Goal: Task Accomplishment & Management: Manage account settings

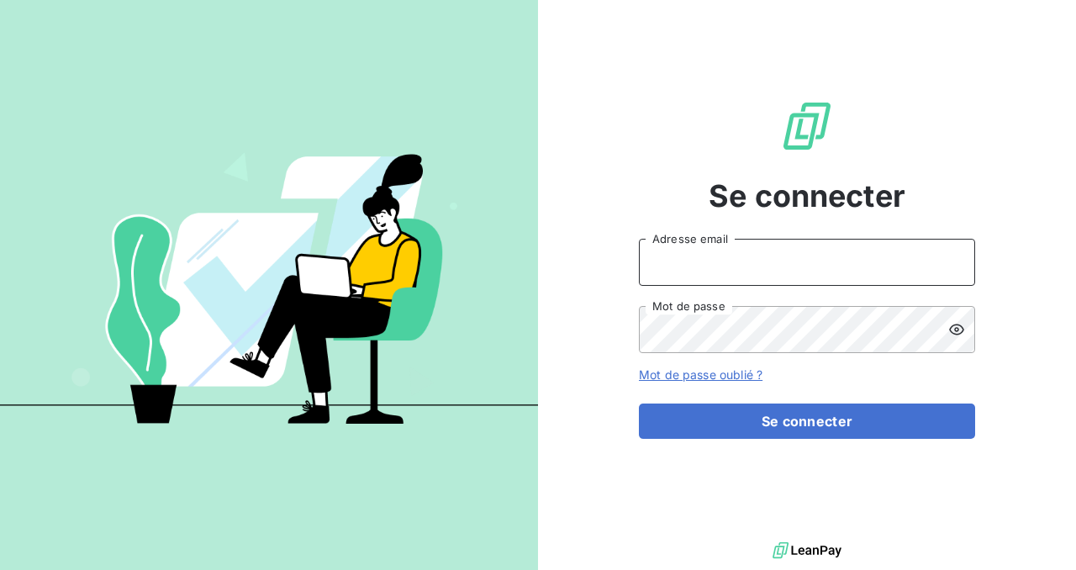
click at [688, 262] on input "Adresse email" at bounding box center [807, 262] width 336 height 47
type input "[PERSON_NAME][EMAIL_ADDRESS][PERSON_NAME][DOMAIN_NAME]"
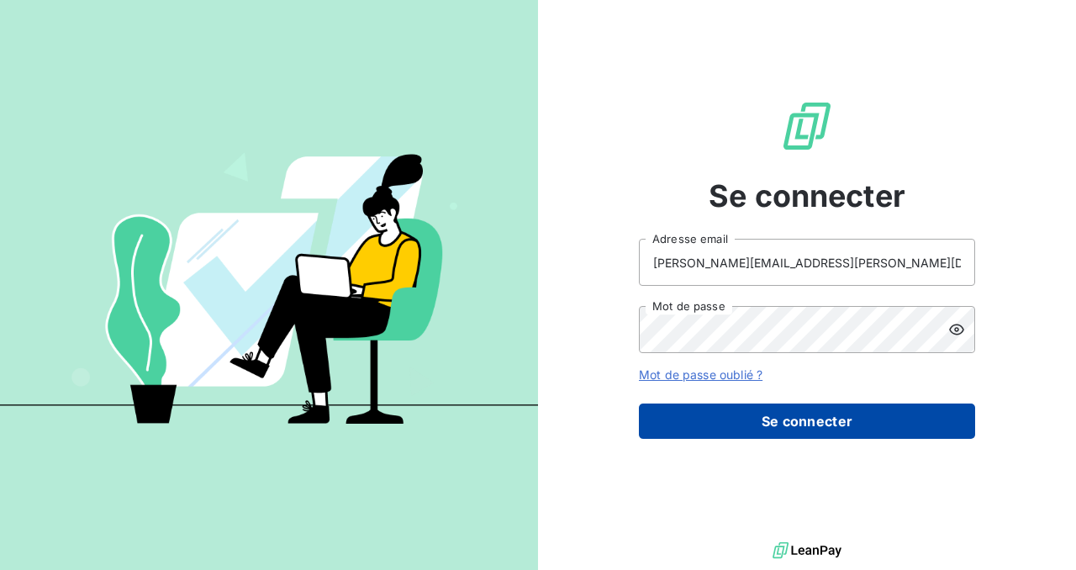
click at [746, 430] on button "Se connecter" at bounding box center [807, 420] width 336 height 35
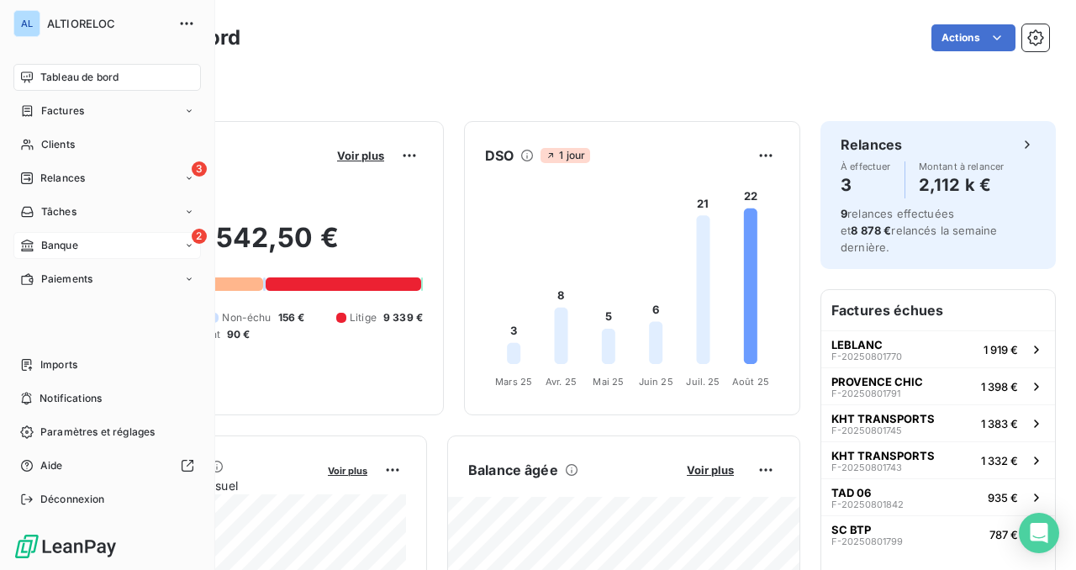
click at [50, 244] on span "Banque" at bounding box center [59, 245] width 37 height 15
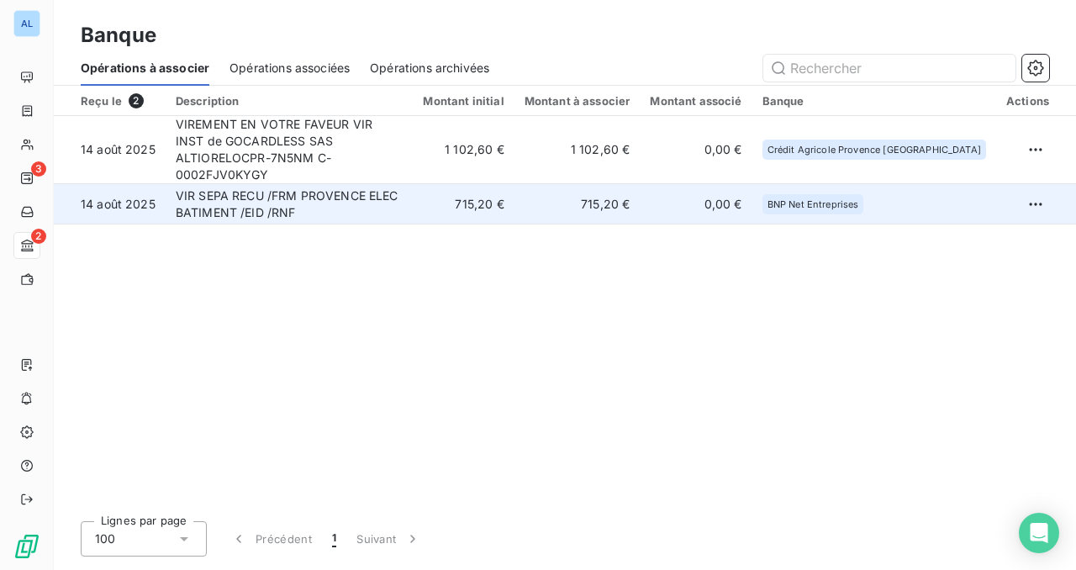
click at [414, 188] on td "VIR SEPA RECU /FRM PROVENCE ELEC BATIMENT /EID /RNF" at bounding box center [290, 204] width 248 height 40
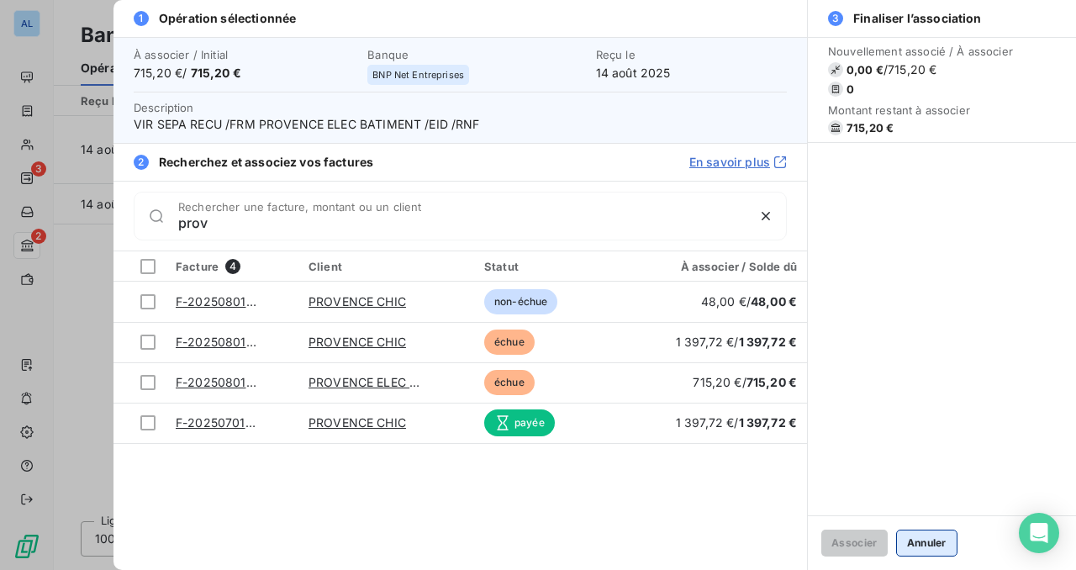
type input "prov"
click at [949, 542] on button "Annuler" at bounding box center [926, 543] width 61 height 27
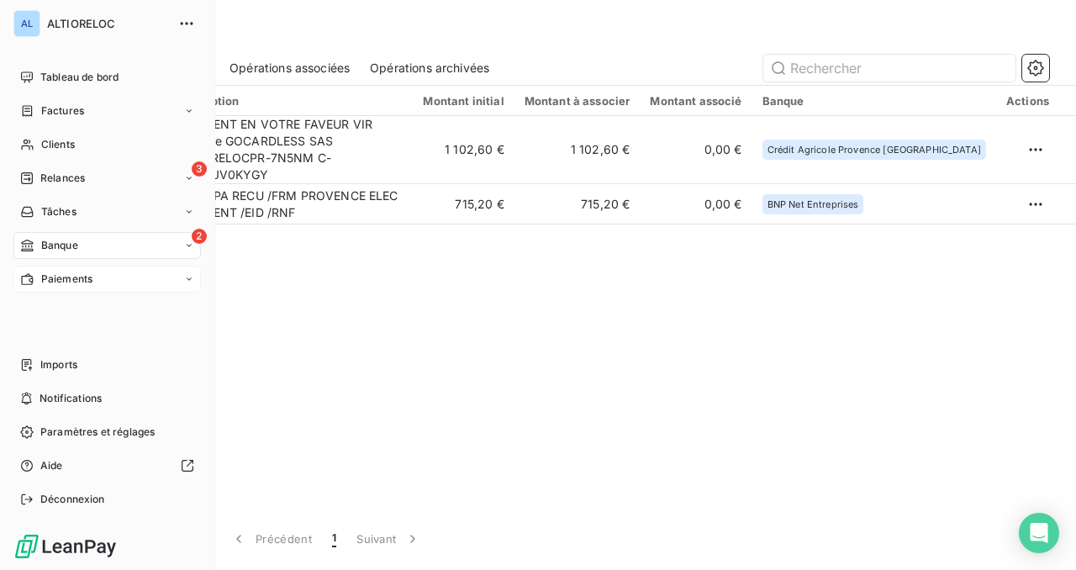
click at [46, 272] on span "Paiements" at bounding box center [66, 279] width 51 height 15
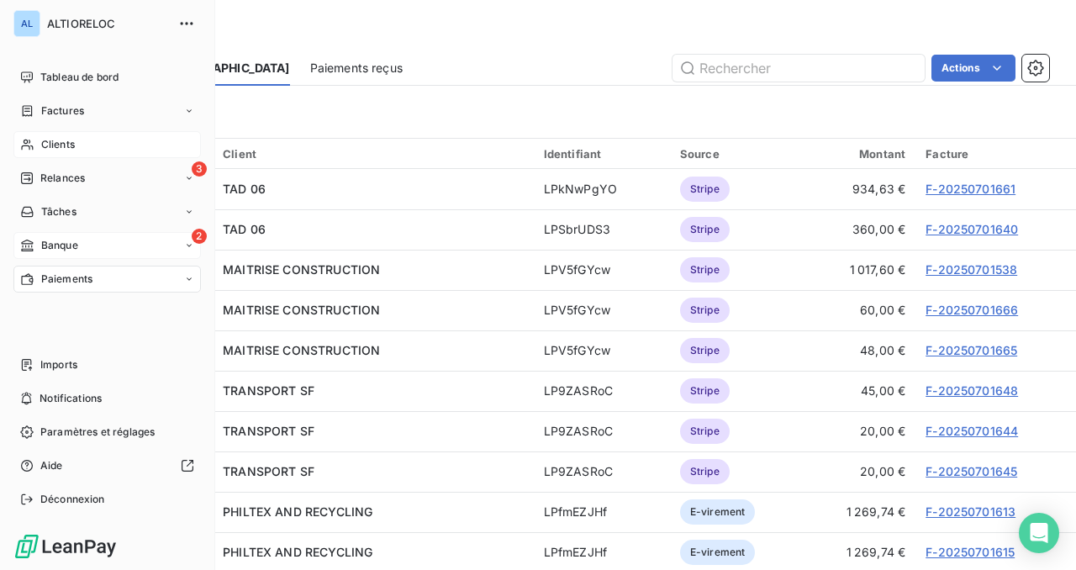
click at [61, 143] on span "Clients" at bounding box center [58, 144] width 34 height 15
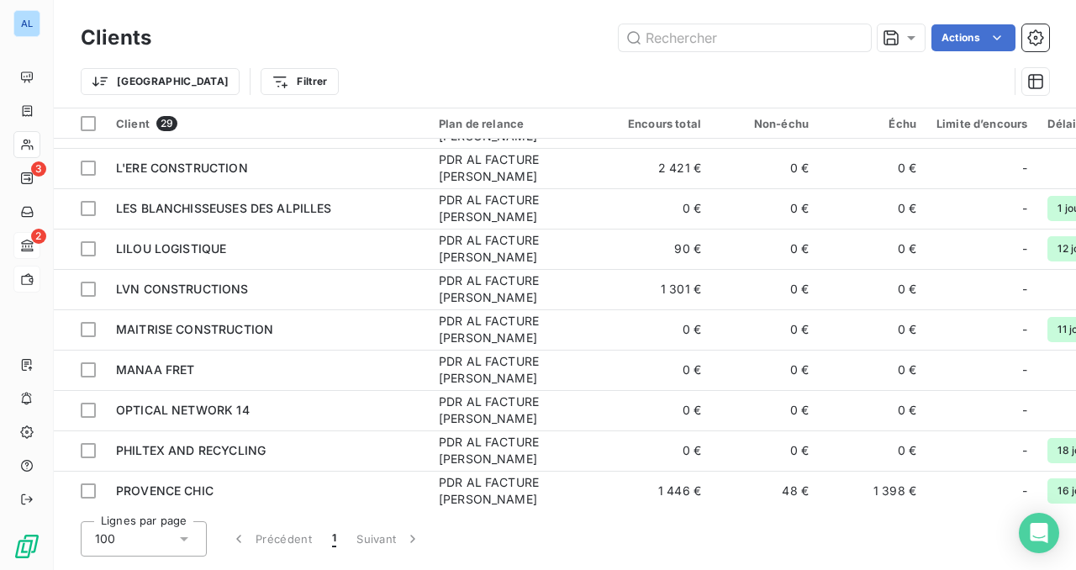
scroll to position [548, 0]
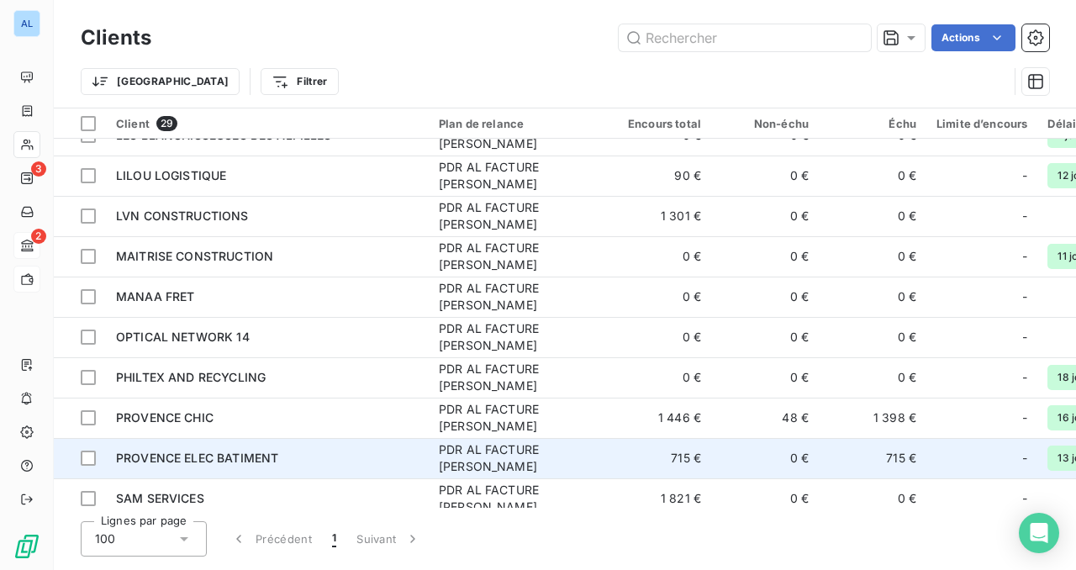
click at [171, 453] on span "PROVENCE ELEC BATIMENT" at bounding box center [197, 458] width 162 height 14
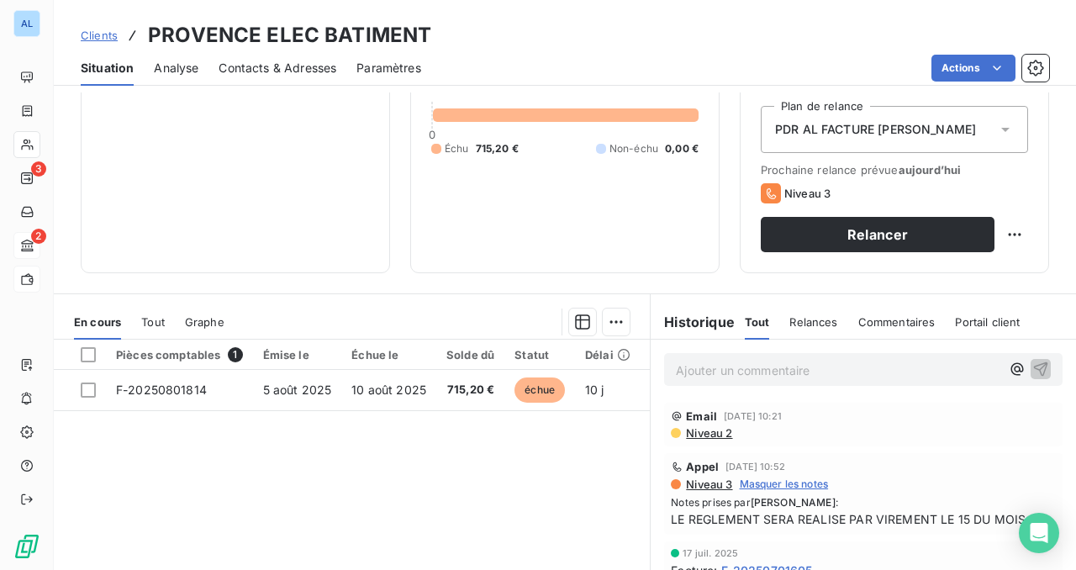
scroll to position [331, 0]
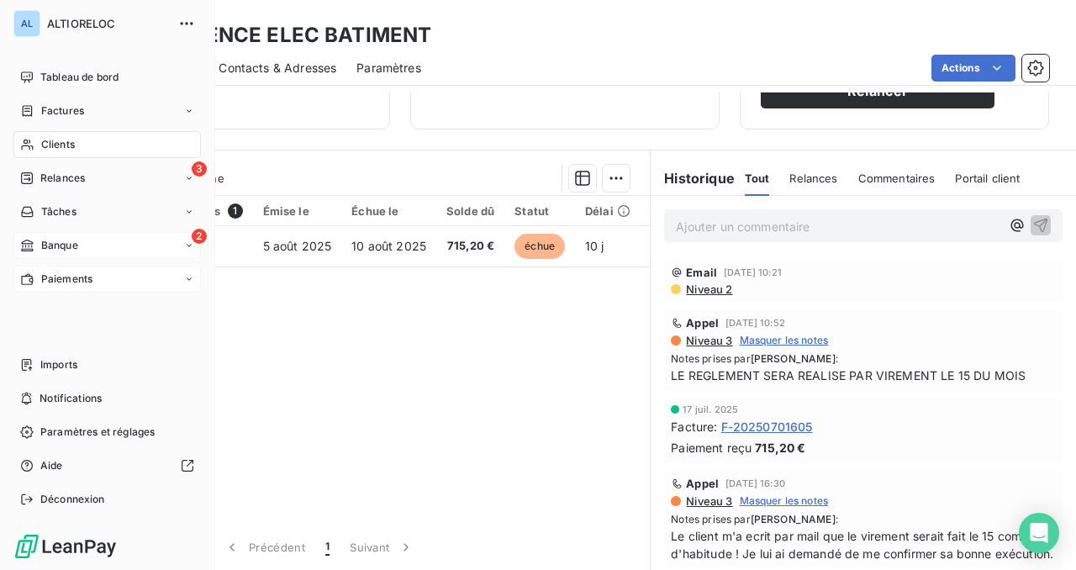
click at [51, 248] on span "Banque" at bounding box center [59, 245] width 37 height 15
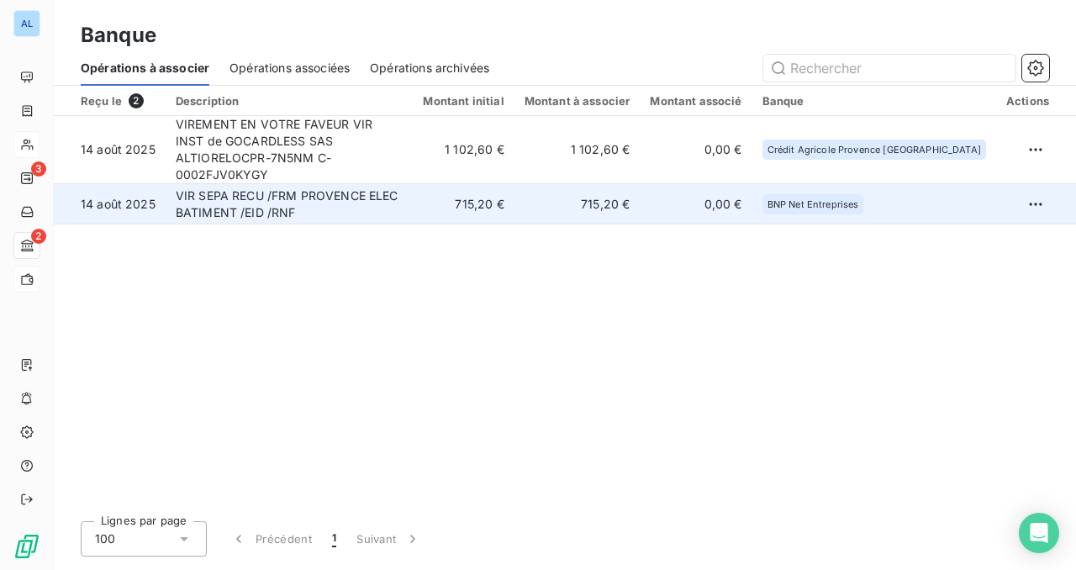
click at [322, 192] on td "VIR SEPA RECU /FRM PROVENCE ELEC BATIMENT /EID /RNF" at bounding box center [290, 204] width 248 height 40
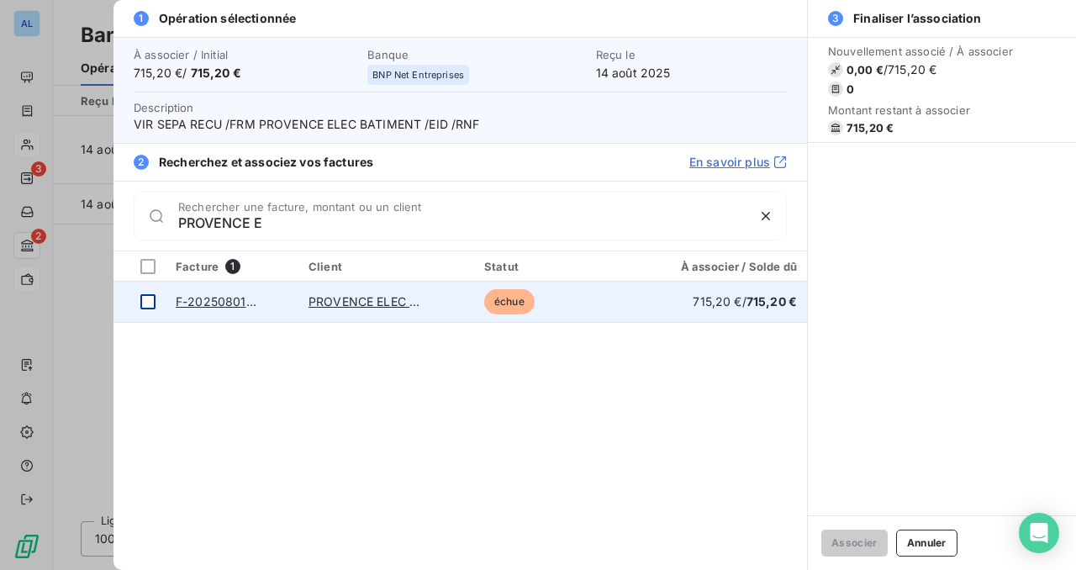
type input "PROVENCE E"
click at [155, 304] on td at bounding box center [139, 302] width 52 height 40
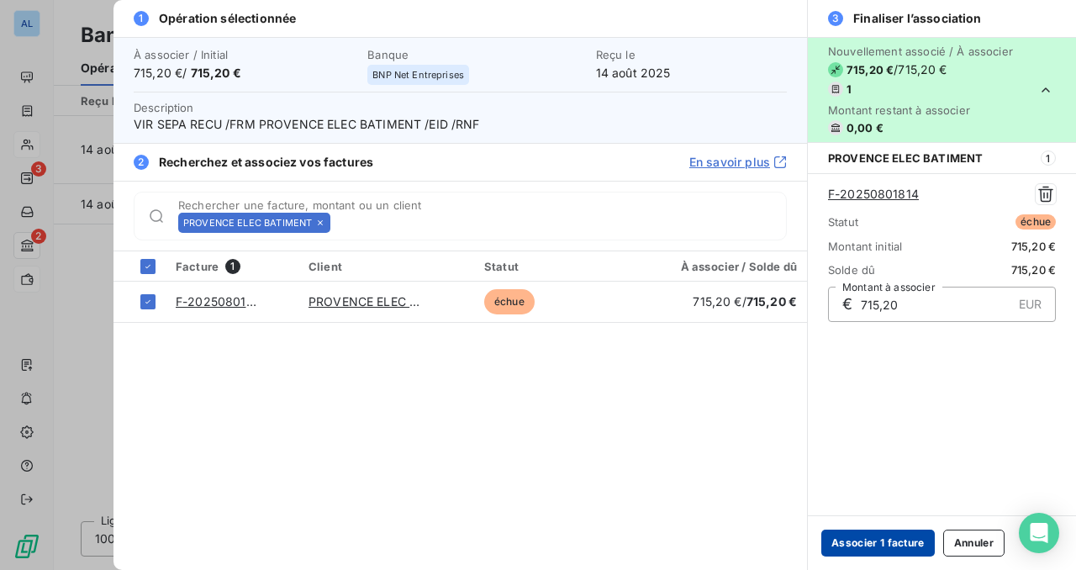
click at [887, 545] on button "Associer 1 facture" at bounding box center [877, 543] width 113 height 27
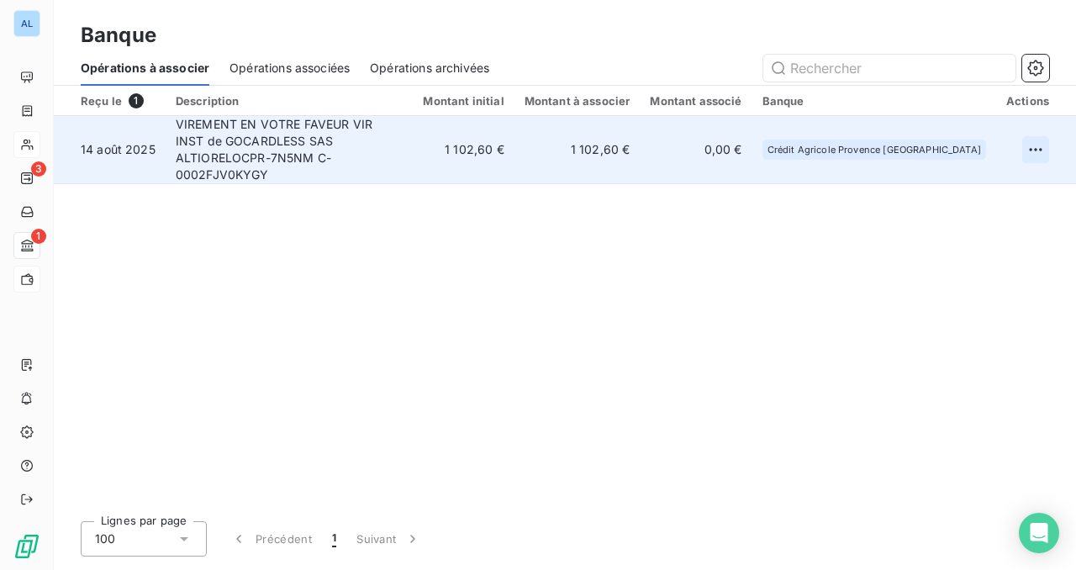
click at [1043, 144] on html "AL 3 1 Banque Opérations à associer Opérations associées Opérations archivées R…" at bounding box center [538, 285] width 1076 height 570
click at [995, 182] on div "Archiver l’opération" at bounding box center [976, 178] width 129 height 27
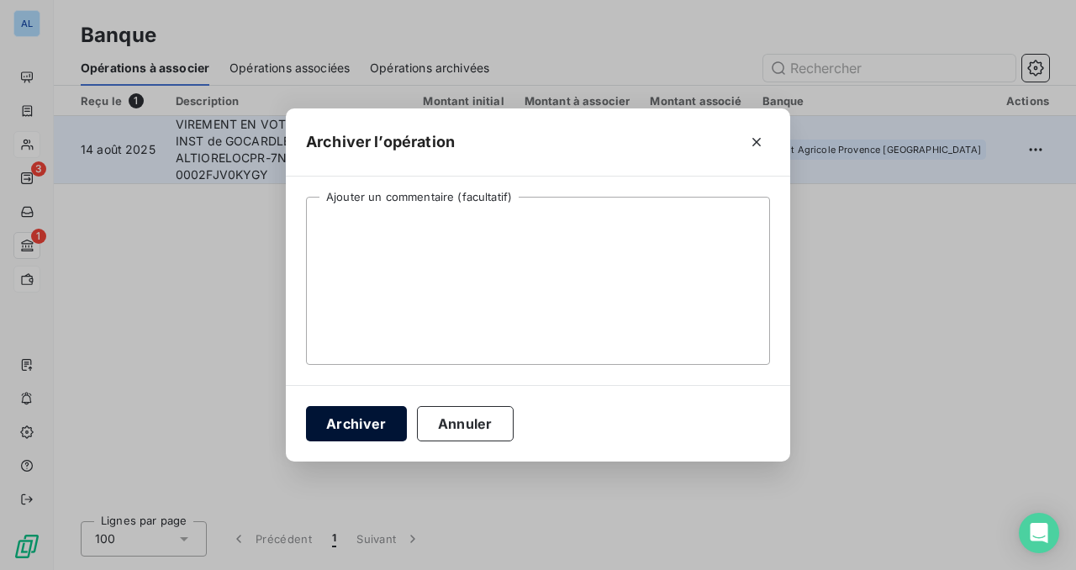
click at [359, 428] on button "Archiver" at bounding box center [356, 423] width 101 height 35
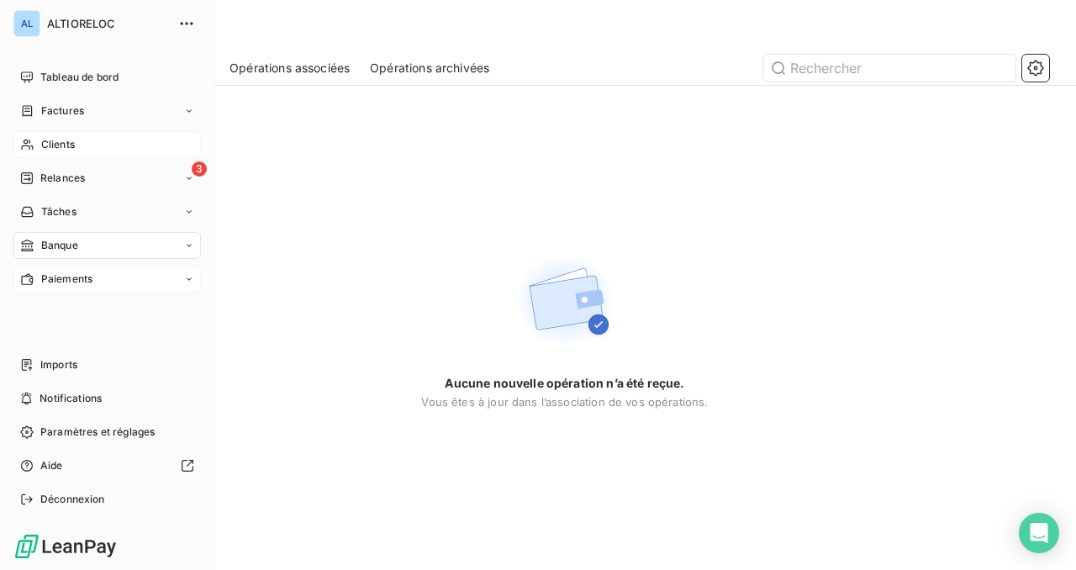
click at [60, 285] on span "Paiements" at bounding box center [66, 279] width 51 height 15
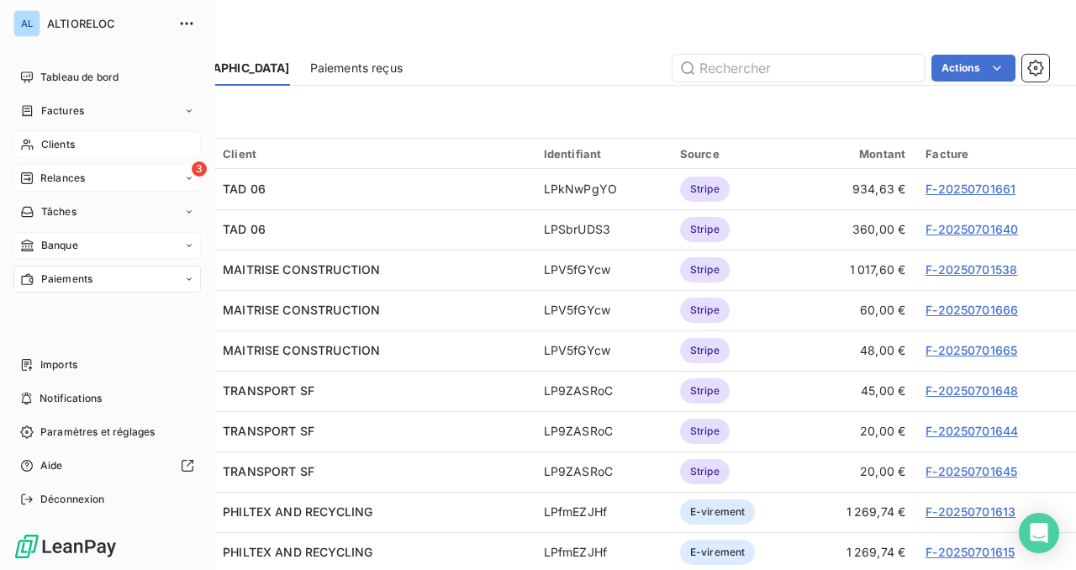
click at [36, 176] on div "Relances" at bounding box center [52, 178] width 65 height 15
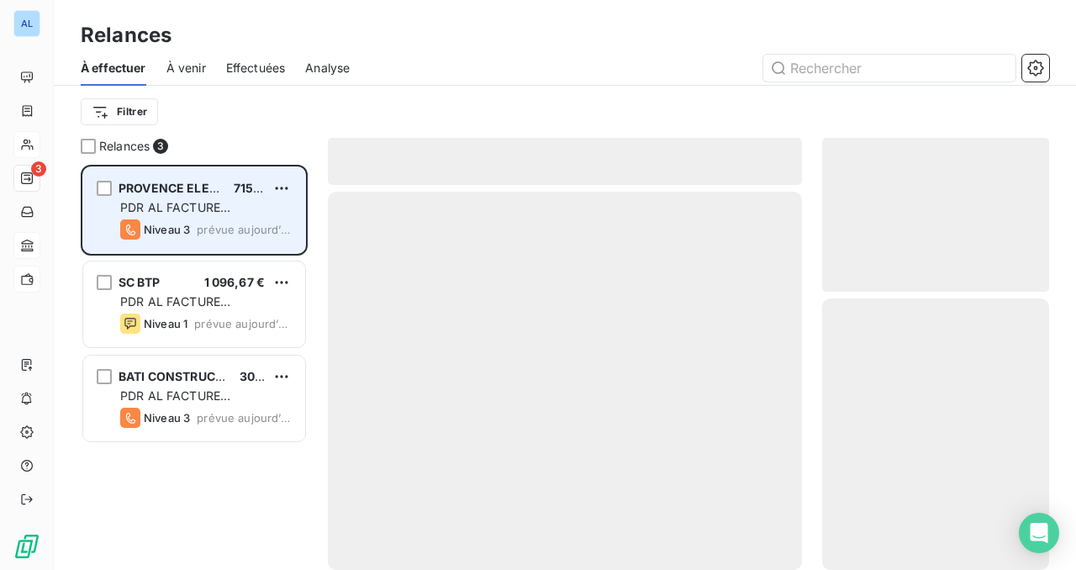
scroll to position [405, 227]
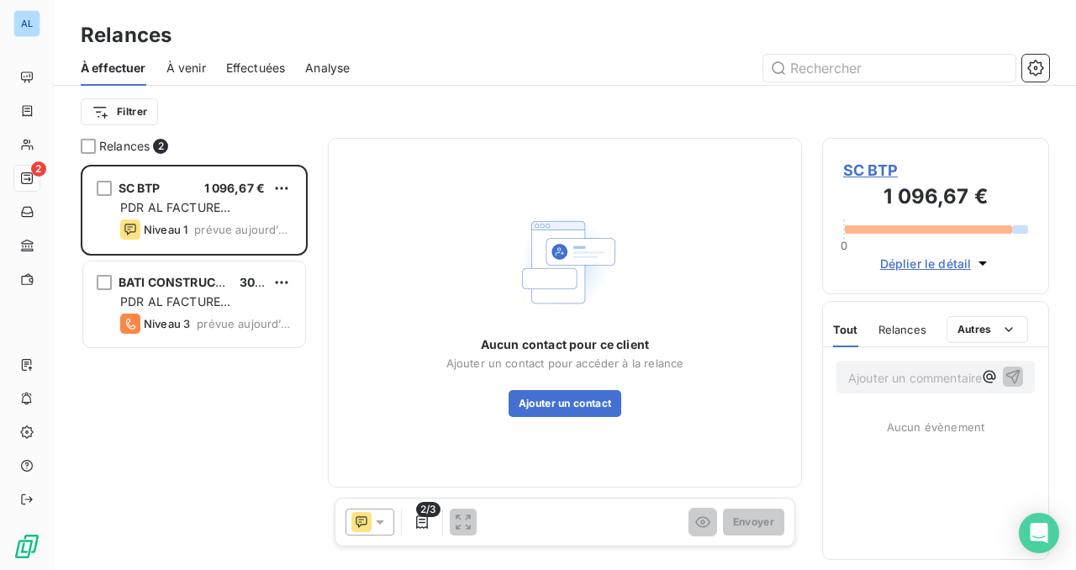
scroll to position [405, 227]
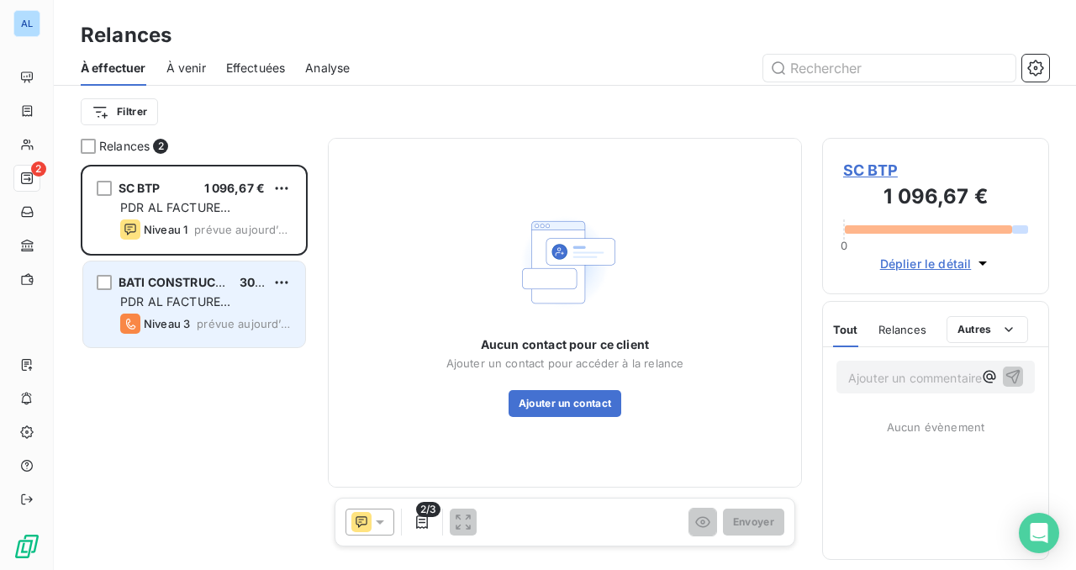
click at [220, 328] on span "prévue aujourd’hui" at bounding box center [244, 323] width 95 height 13
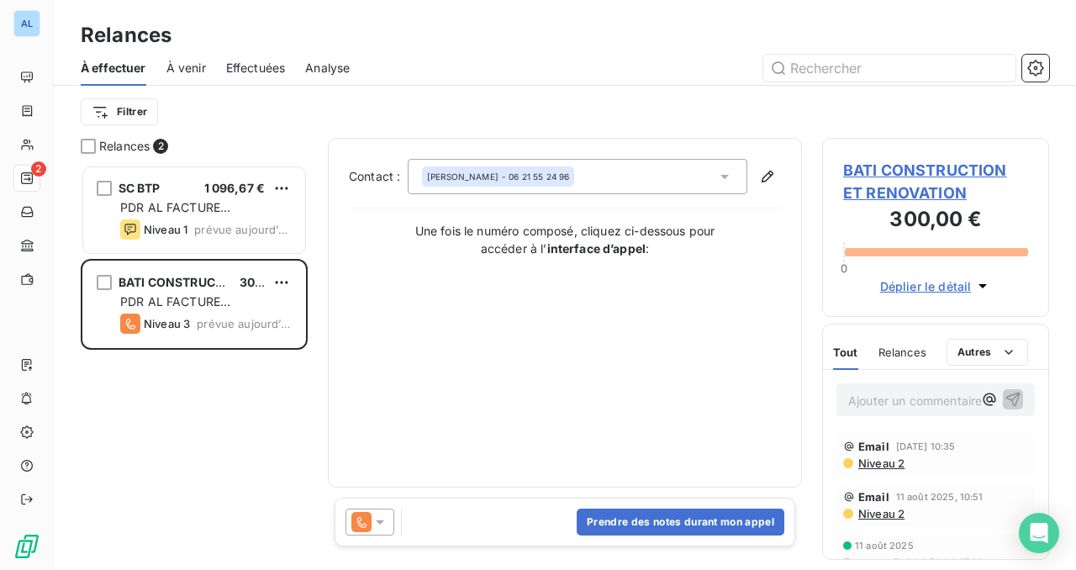
click at [380, 519] on icon at bounding box center [380, 522] width 17 height 17
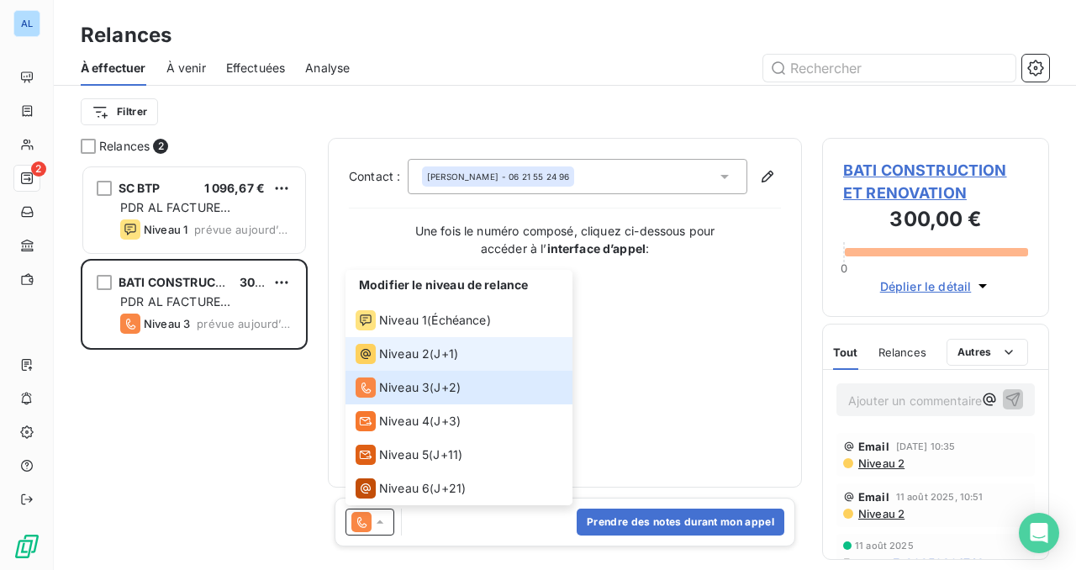
click at [419, 356] on span "Niveau 2" at bounding box center [404, 353] width 50 height 17
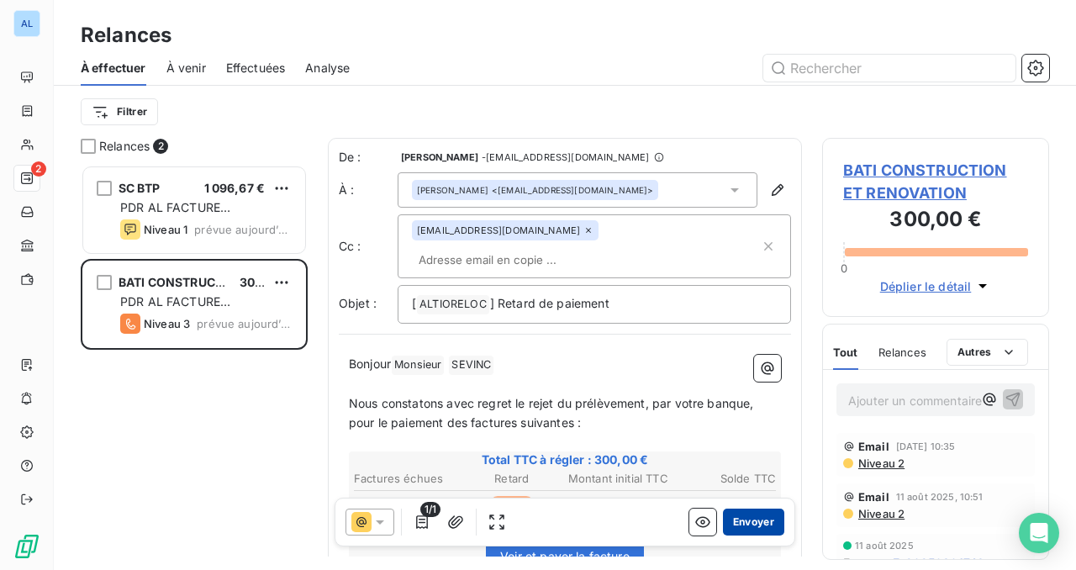
click at [751, 523] on button "Envoyer" at bounding box center [753, 522] width 61 height 27
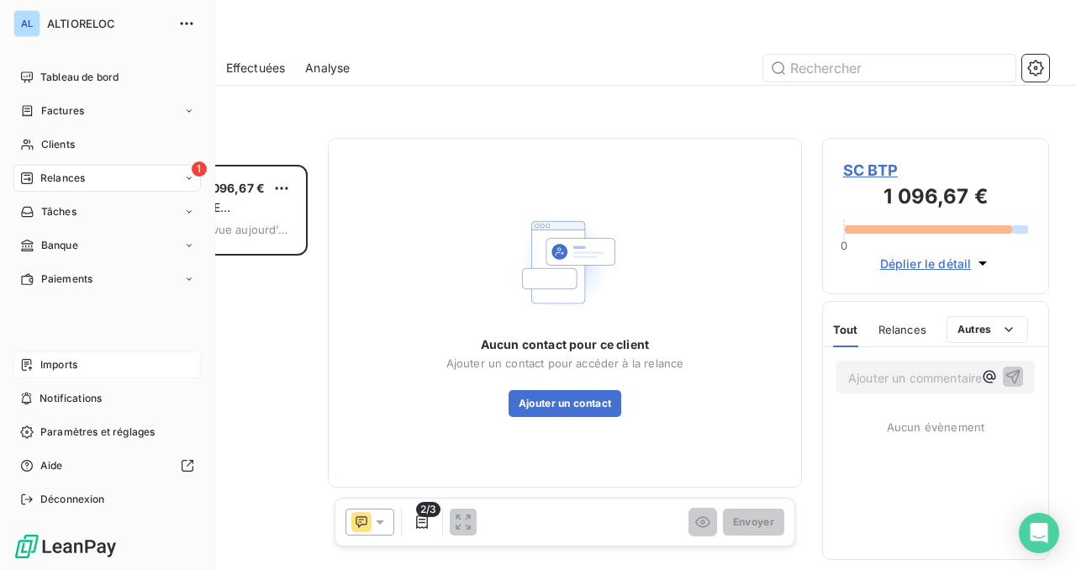
click at [72, 369] on span "Imports" at bounding box center [58, 364] width 37 height 15
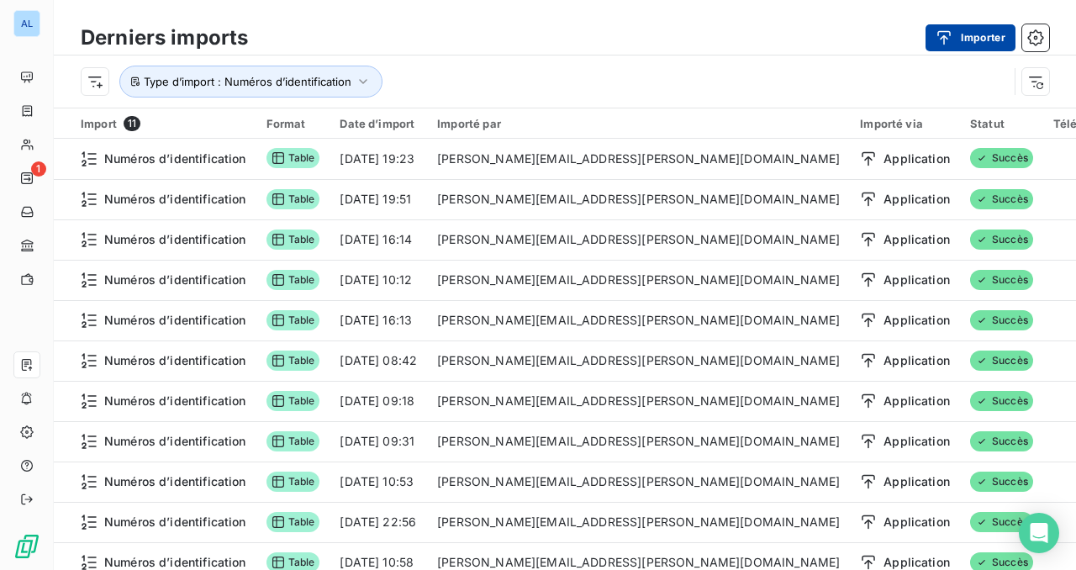
click at [982, 40] on button "Importer" at bounding box center [970, 37] width 90 height 27
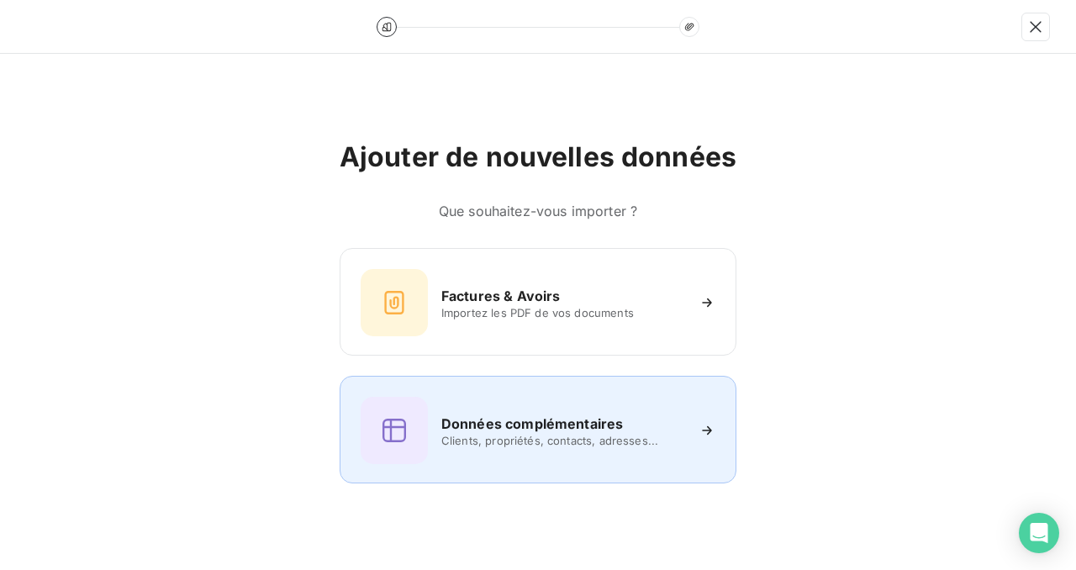
click at [530, 445] on span "Clients, propriétés, contacts, adresses..." at bounding box center [563, 440] width 244 height 13
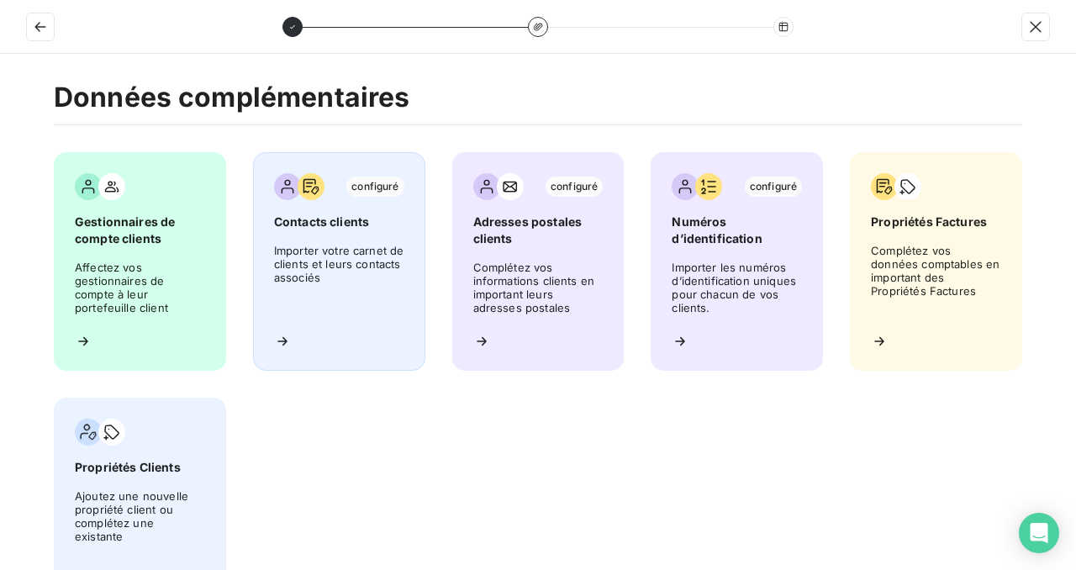
click at [360, 244] on span "Importer votre carnet de clients et leurs contacts associés" at bounding box center [339, 282] width 130 height 76
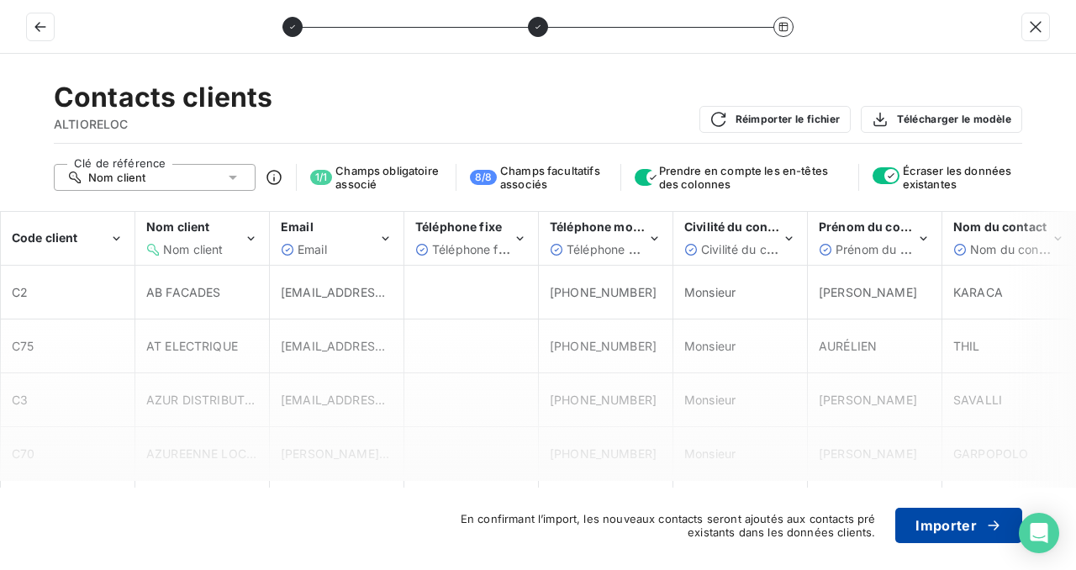
click at [944, 526] on button "Importer" at bounding box center [958, 525] width 127 height 35
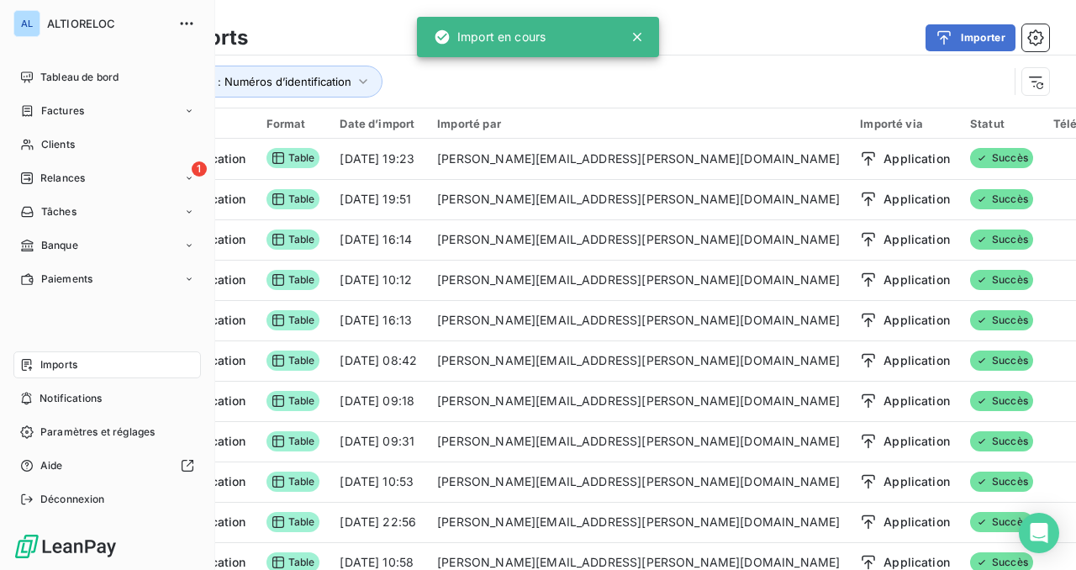
click at [57, 363] on span "Imports" at bounding box center [58, 364] width 37 height 15
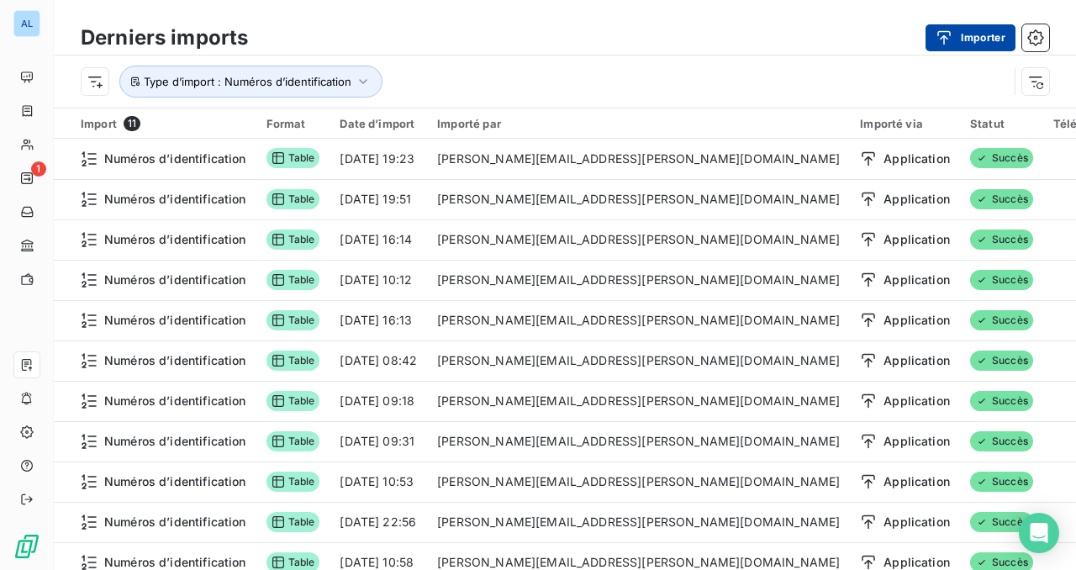
click at [973, 40] on button "Importer" at bounding box center [970, 37] width 90 height 27
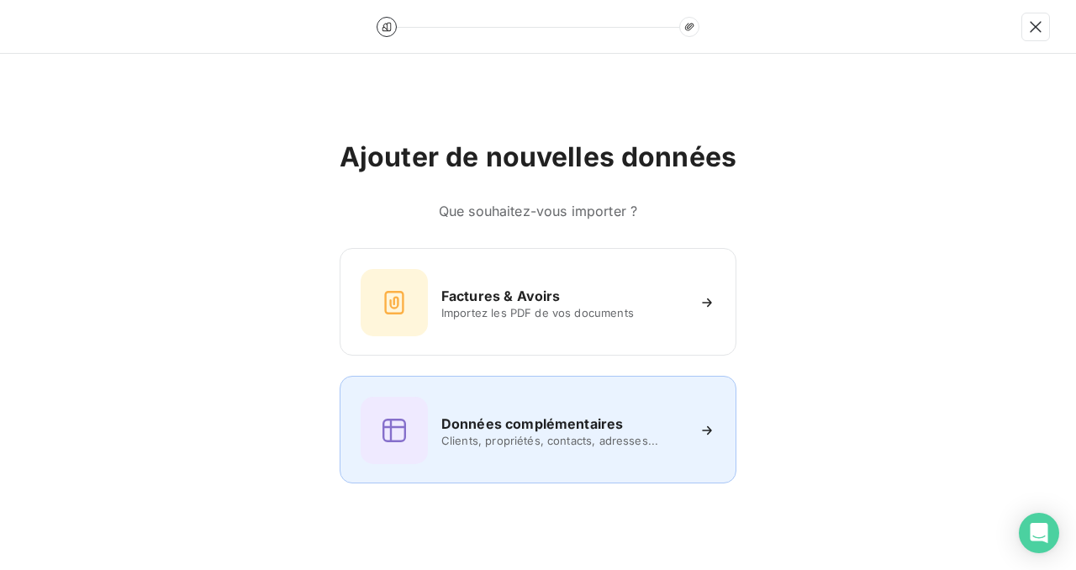
click at [534, 398] on div "Données complémentaires Clients, propriétés, contacts, adresses..." at bounding box center [538, 430] width 355 height 67
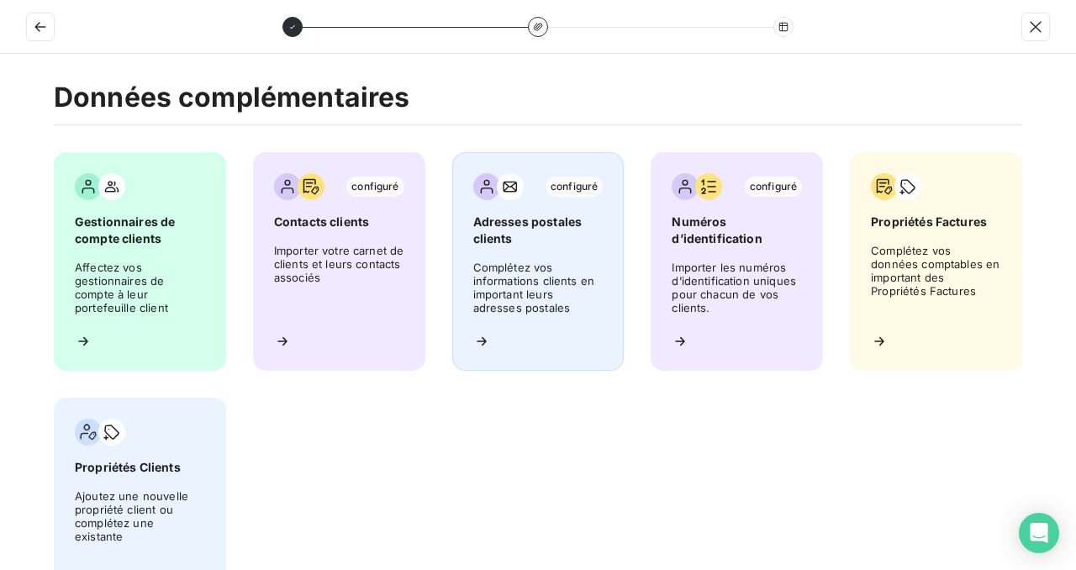
click at [525, 242] on span "Adresses postales clients" at bounding box center [538, 231] width 130 height 34
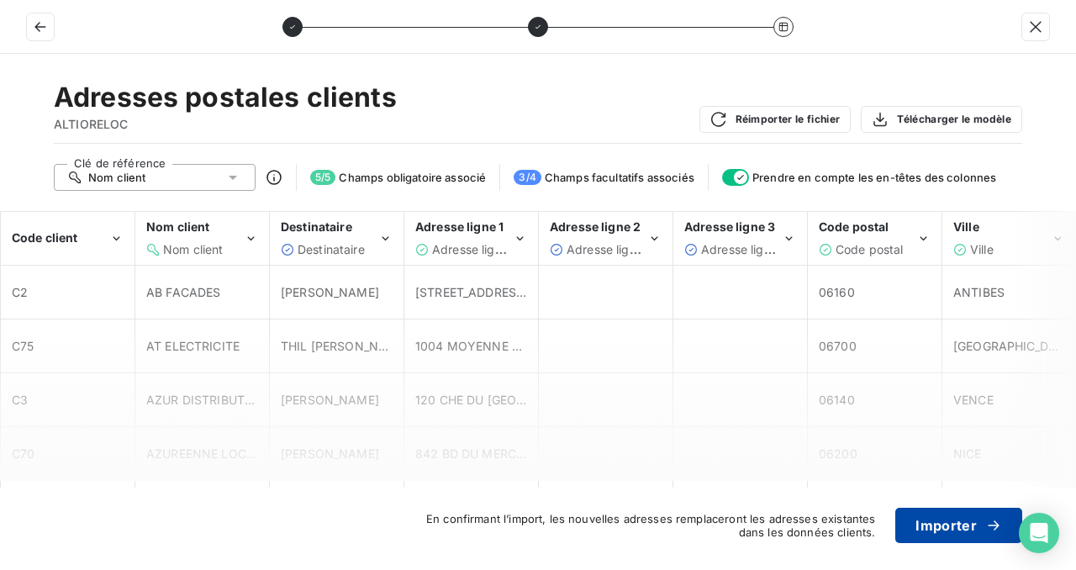
click at [938, 526] on button "Importer" at bounding box center [958, 525] width 127 height 35
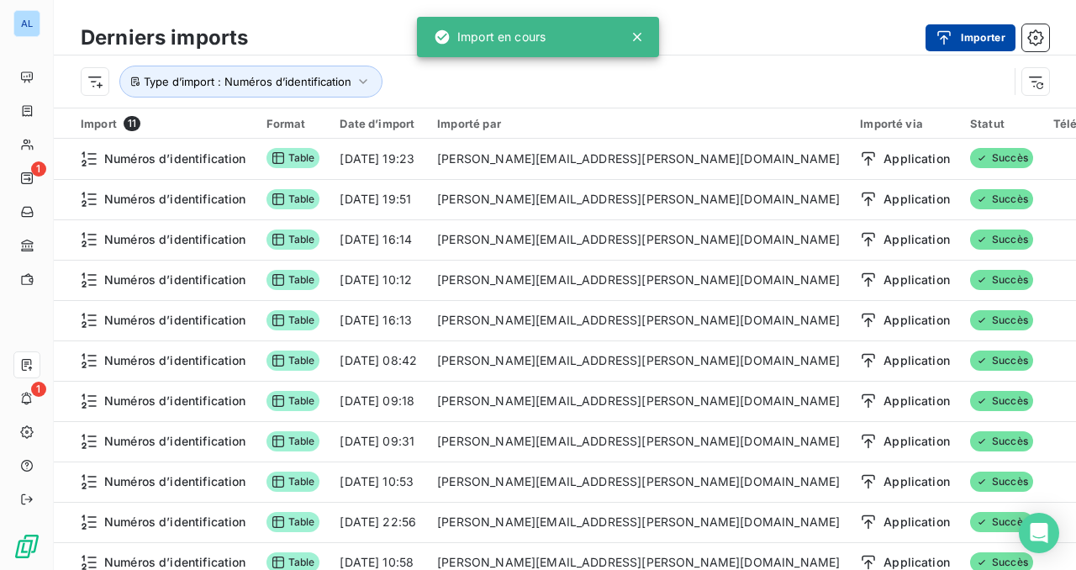
click at [982, 45] on button "Importer" at bounding box center [970, 37] width 90 height 27
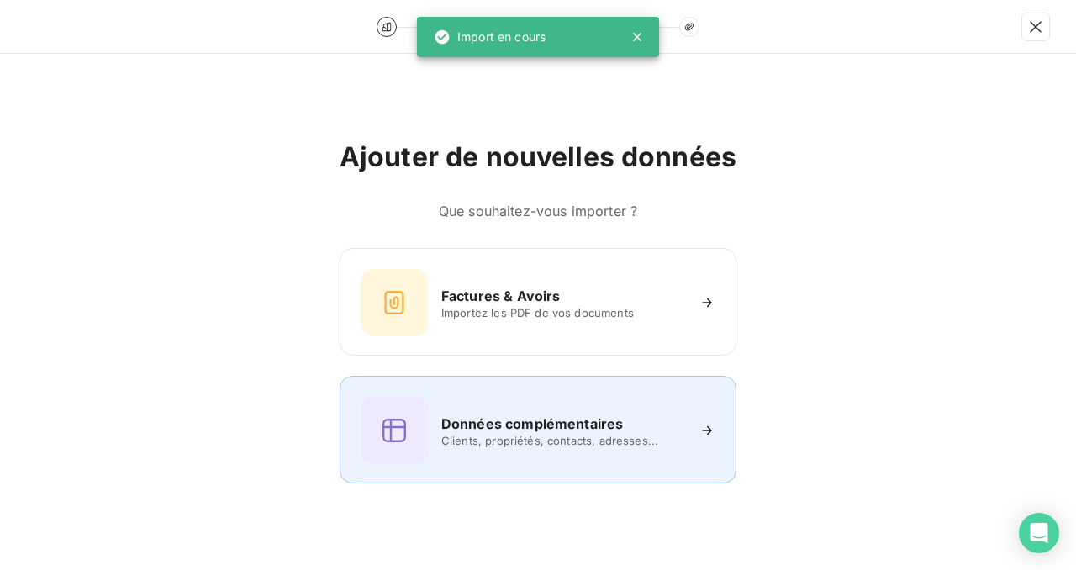
click at [555, 395] on div "Données complémentaires Clients, propriétés, contacts, adresses..." at bounding box center [538, 430] width 397 height 108
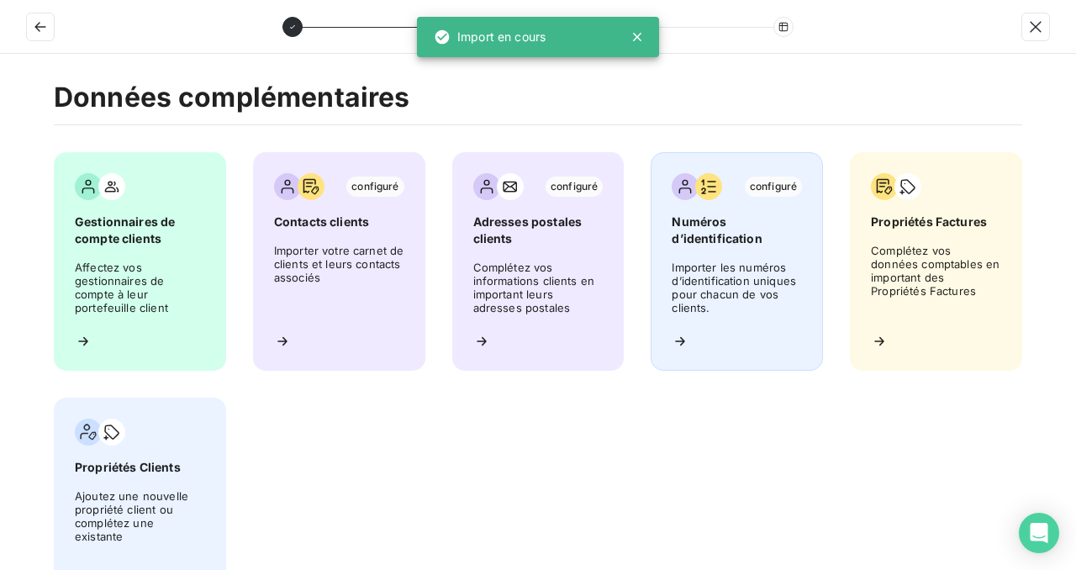
click at [732, 278] on span "Importer les numéros d’identification uniques pour chacun de vos clients." at bounding box center [737, 290] width 130 height 59
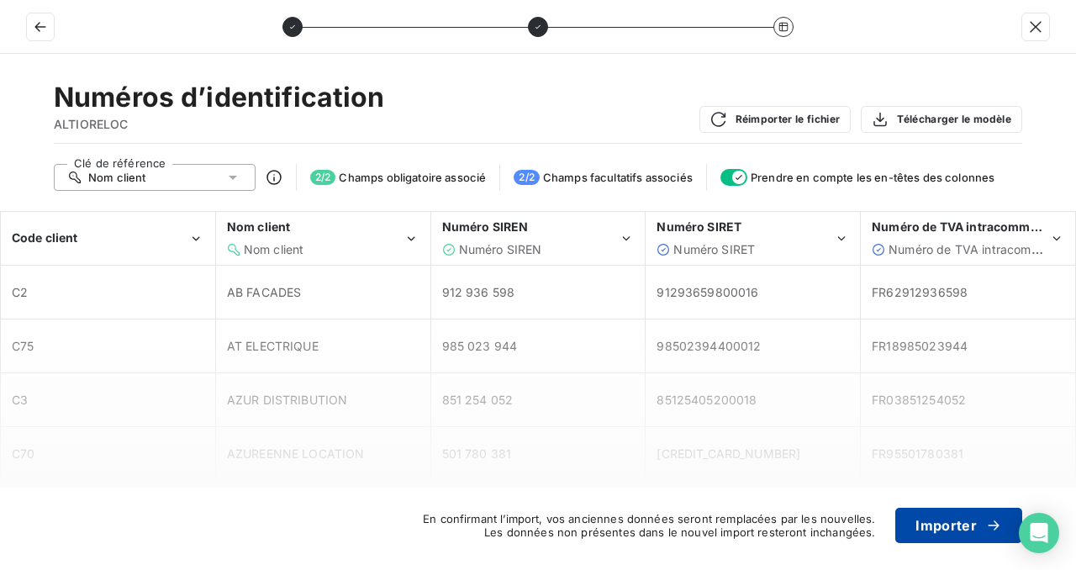
click at [936, 533] on button "Importer" at bounding box center [958, 525] width 127 height 35
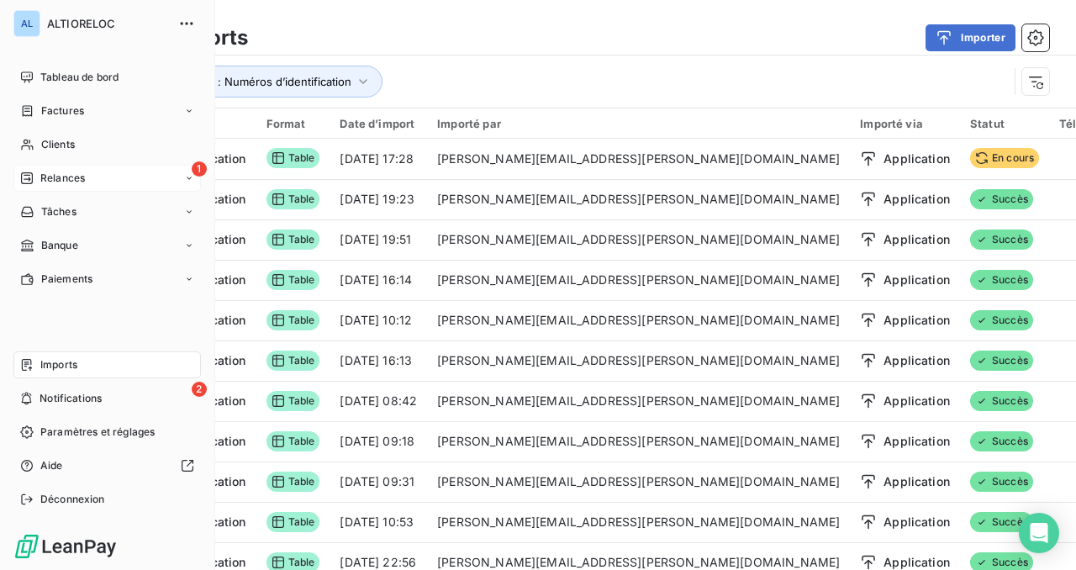
click at [38, 183] on div "Relances" at bounding box center [52, 178] width 65 height 15
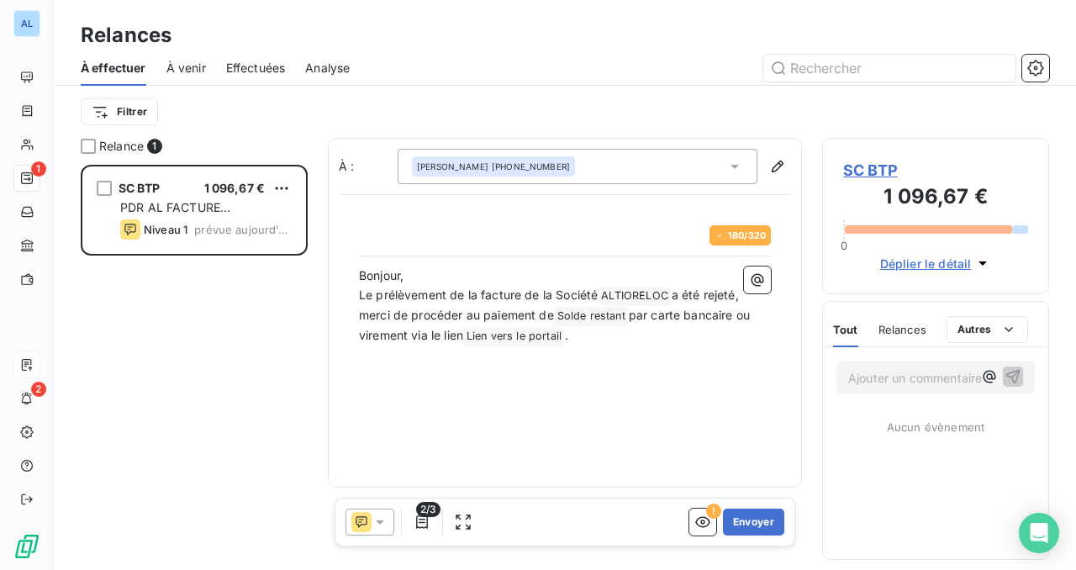
scroll to position [405, 227]
click at [382, 524] on icon at bounding box center [380, 522] width 17 height 17
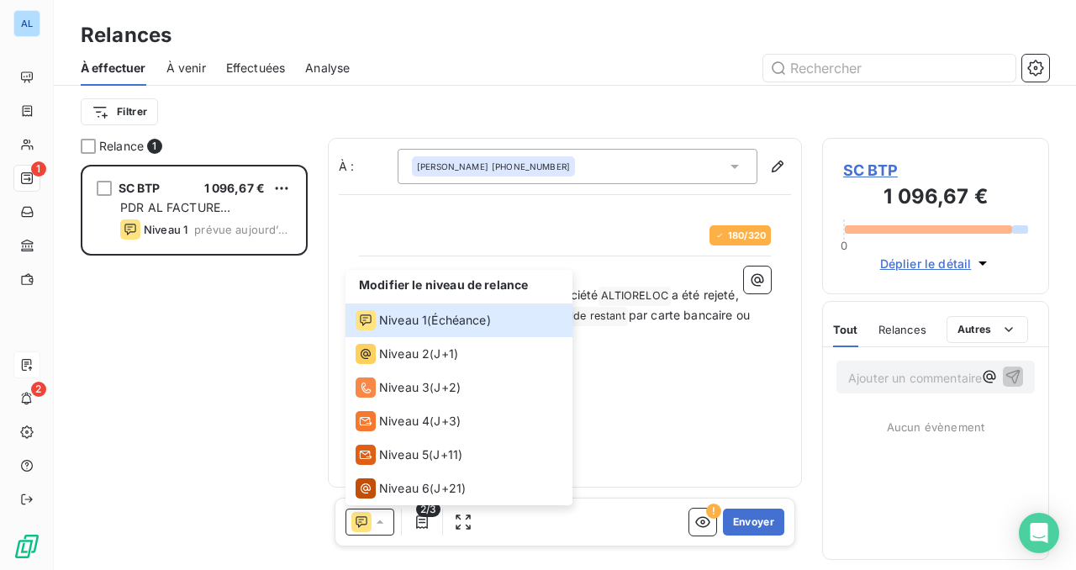
click at [643, 376] on div "Bonjour, Le prélèvement de la facture de la Société ALTIORELOC ﻿ a été rejeté, …" at bounding box center [565, 350] width 412 height 168
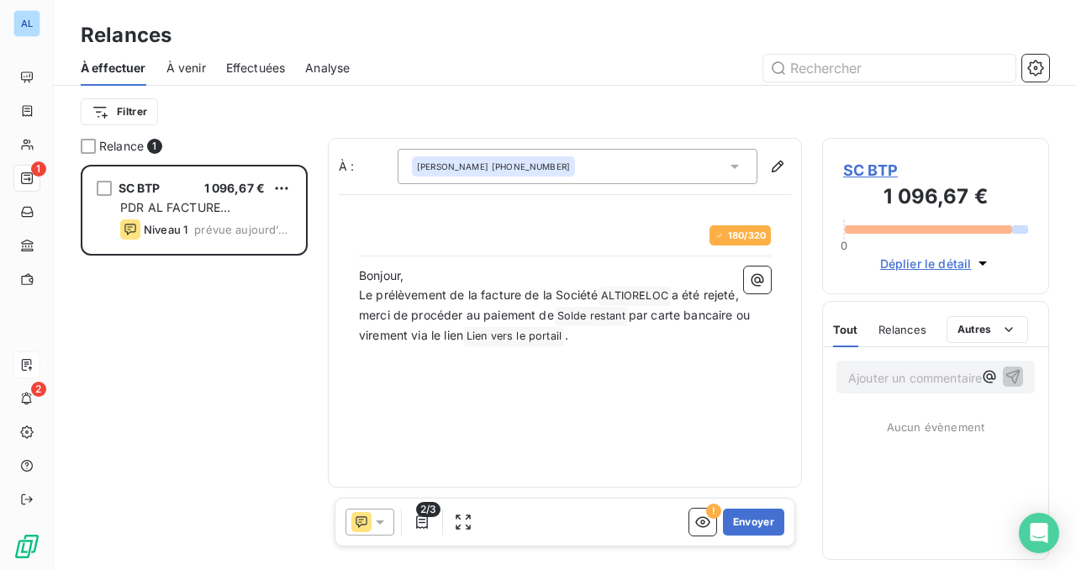
click at [381, 520] on icon at bounding box center [380, 522] width 8 height 4
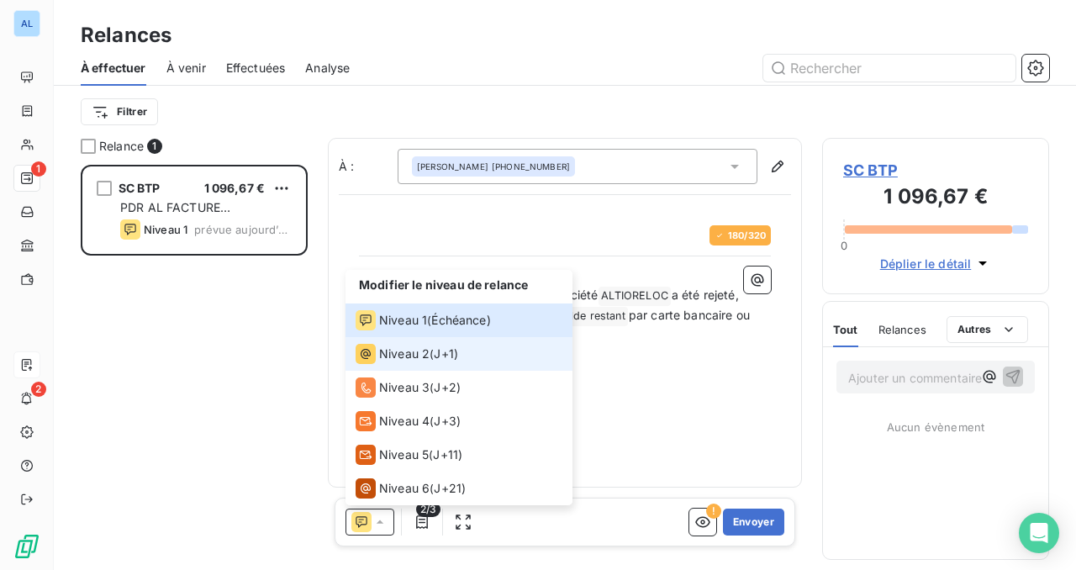
click at [432, 361] on div "Niveau 2 ( J+1 )" at bounding box center [407, 354] width 103 height 20
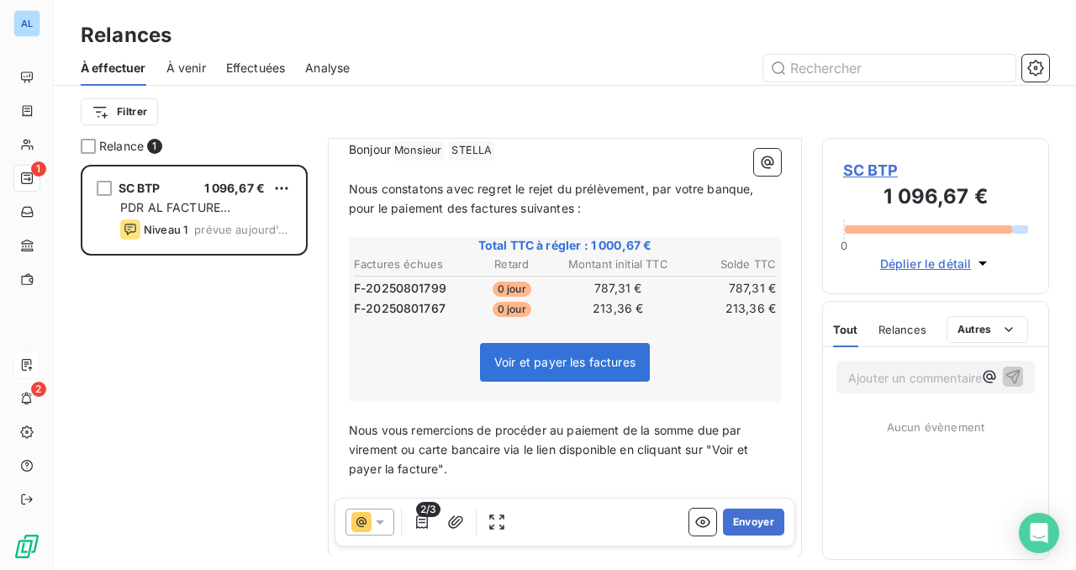
scroll to position [0, 0]
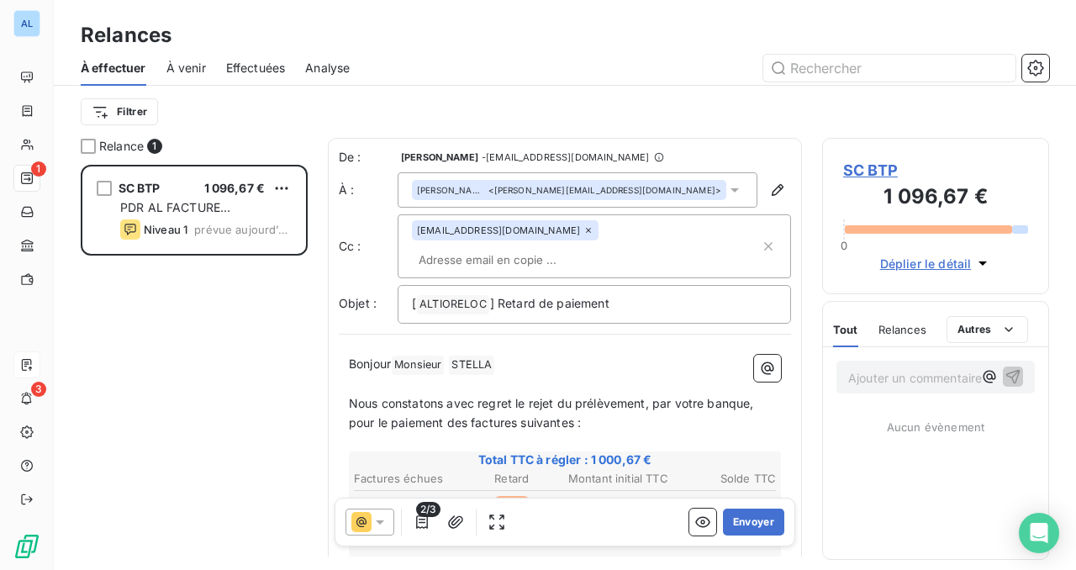
click at [882, 173] on span "SC BTP" at bounding box center [935, 170] width 185 height 23
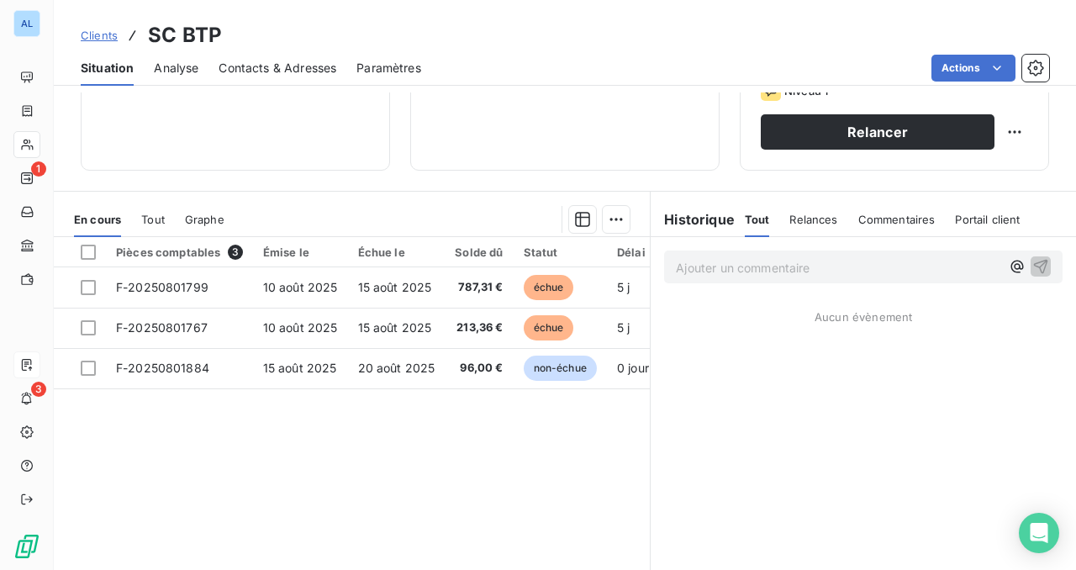
scroll to position [296, 0]
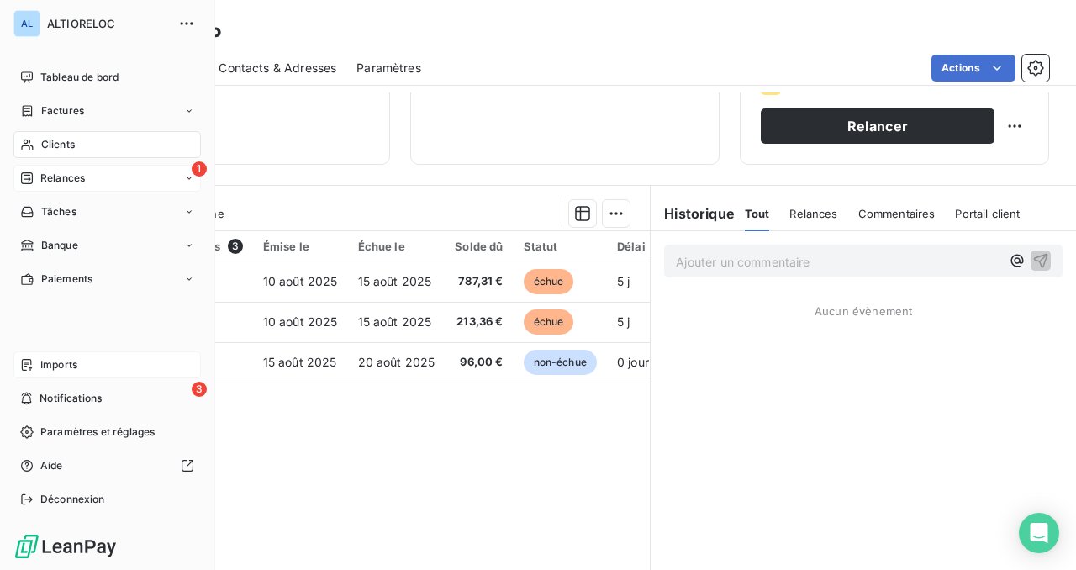
click at [40, 177] on span "Relances" at bounding box center [62, 178] width 45 height 15
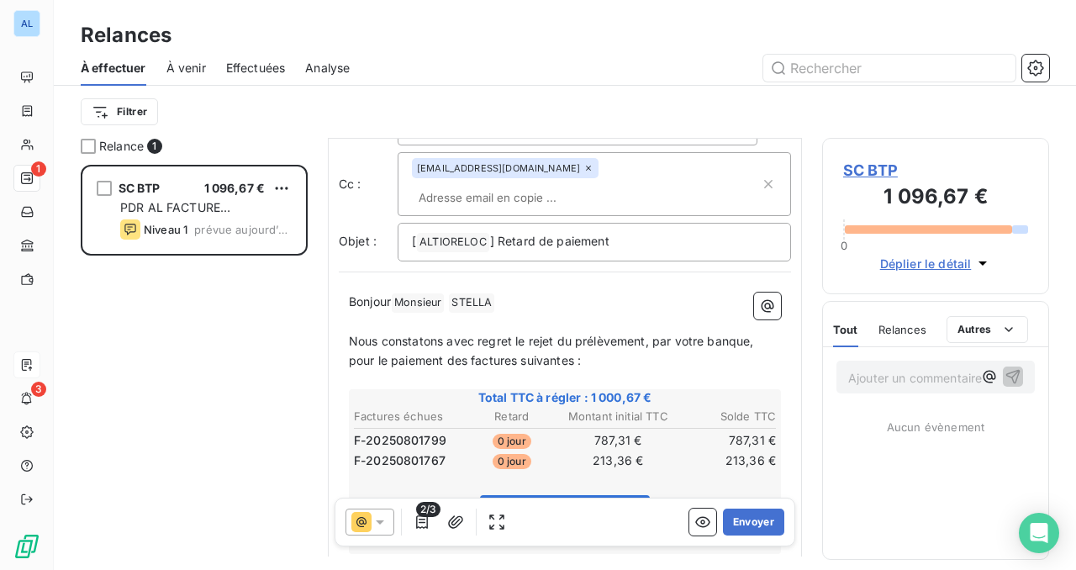
scroll to position [52, 0]
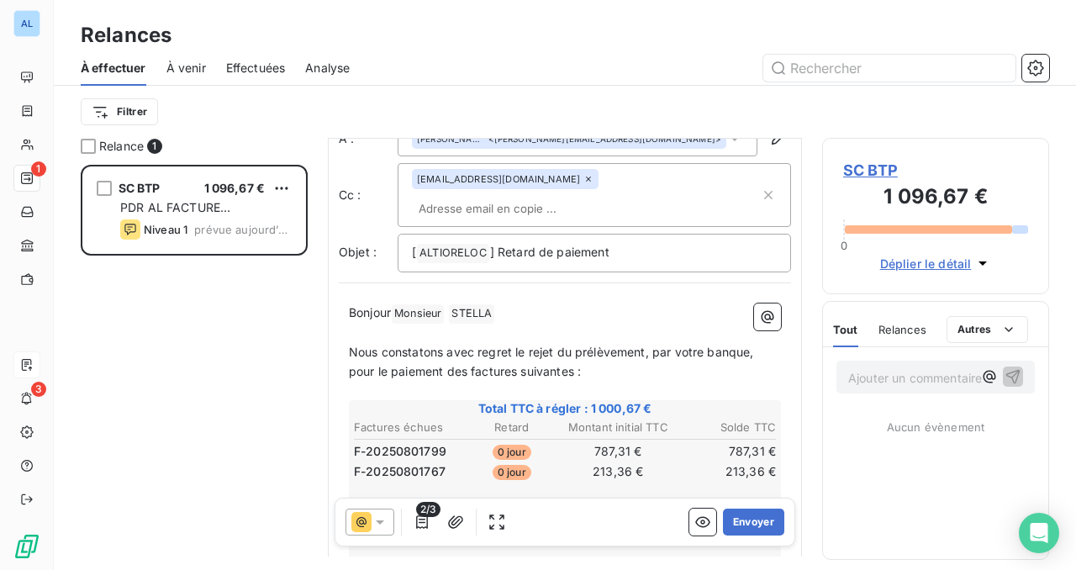
click at [380, 519] on icon at bounding box center [380, 522] width 17 height 17
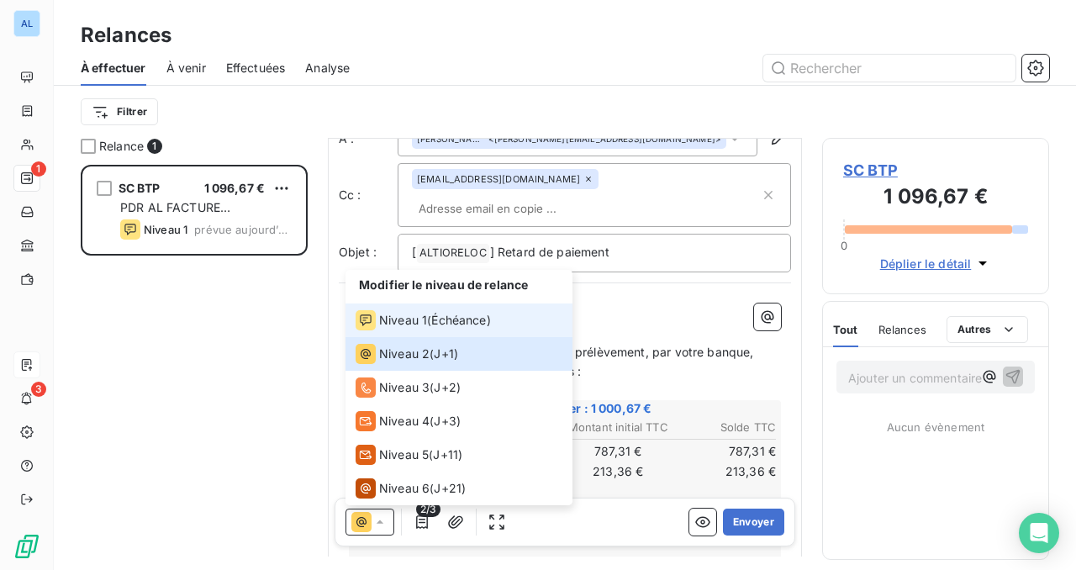
click at [445, 313] on span "Échéance )" at bounding box center [460, 320] width 59 height 17
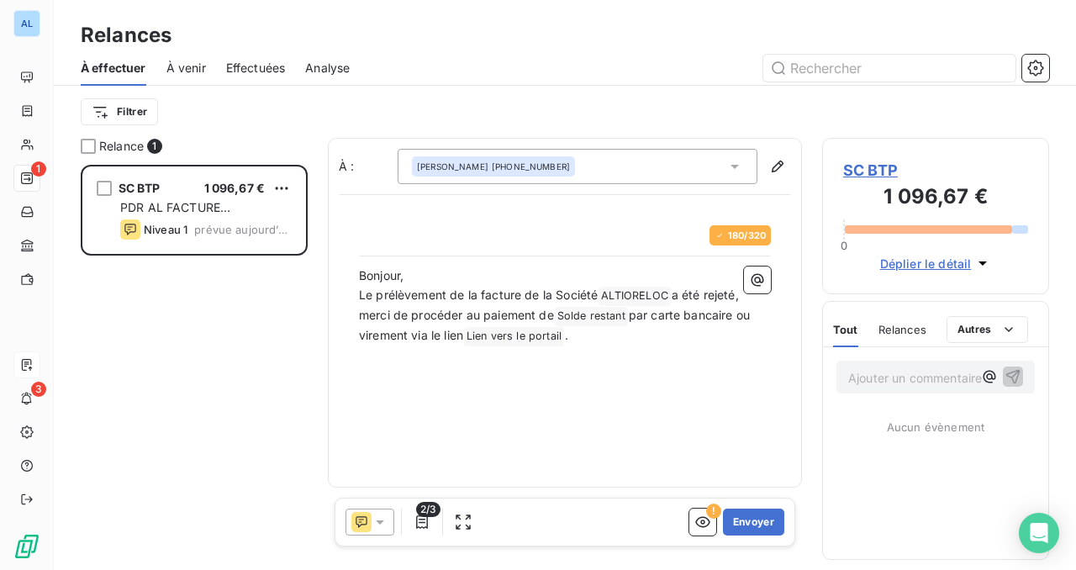
click at [377, 524] on icon at bounding box center [380, 522] width 17 height 17
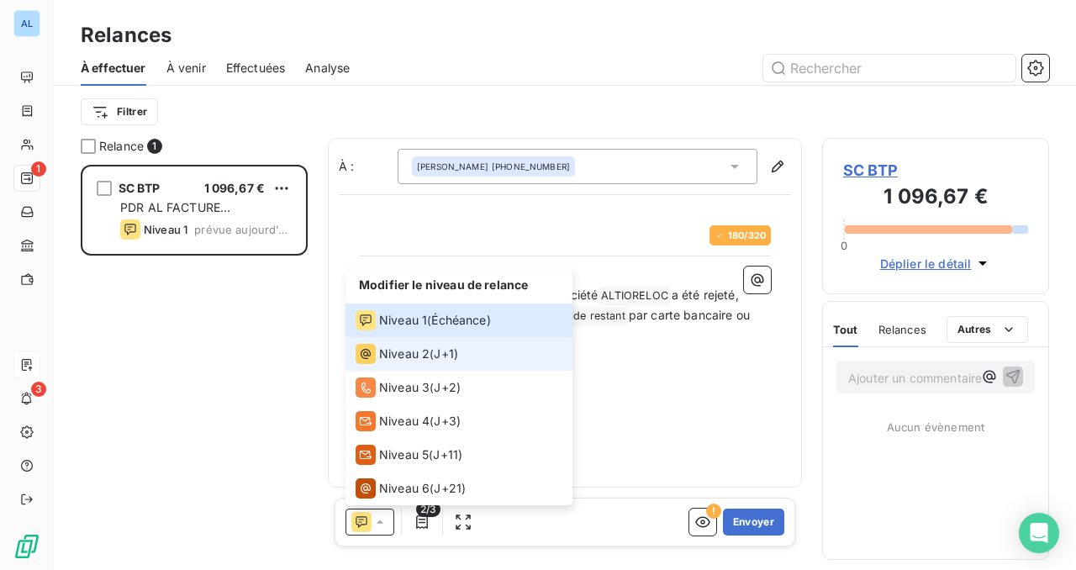
click at [418, 355] on span "Niveau 2" at bounding box center [404, 353] width 50 height 17
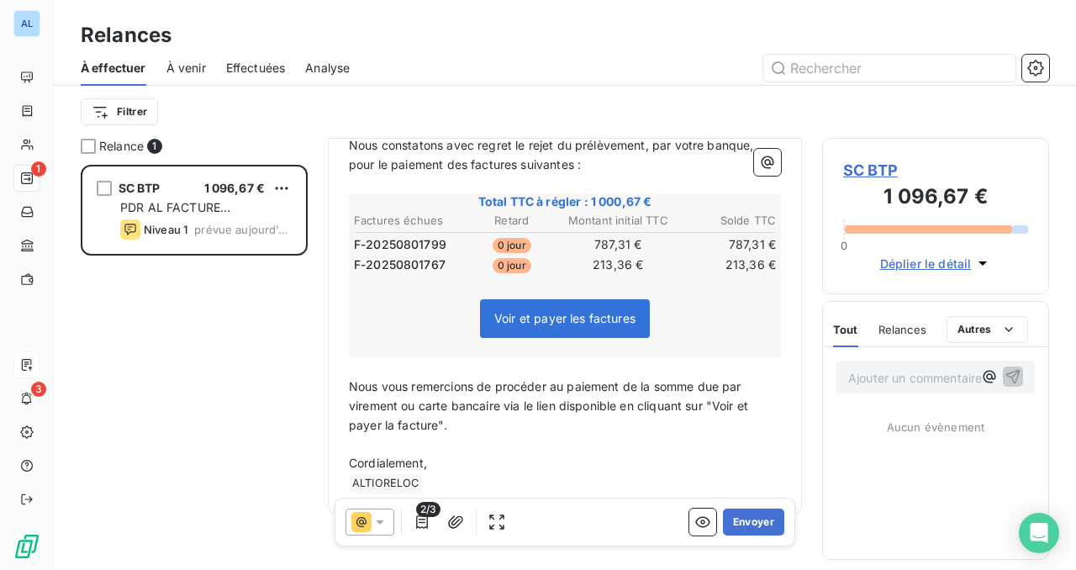
scroll to position [0, 0]
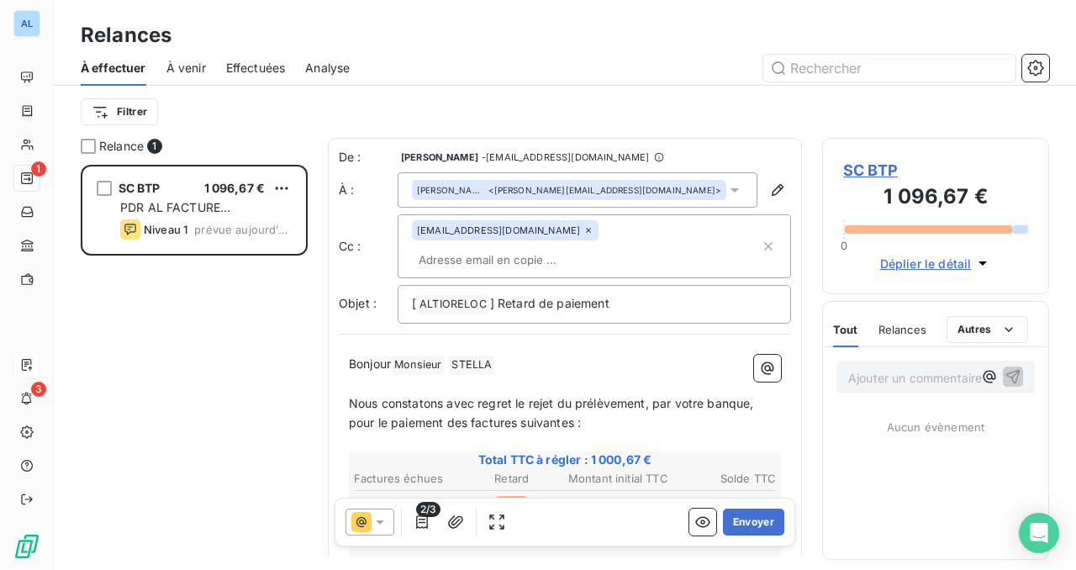
click at [875, 171] on span "SC BTP" at bounding box center [935, 170] width 185 height 23
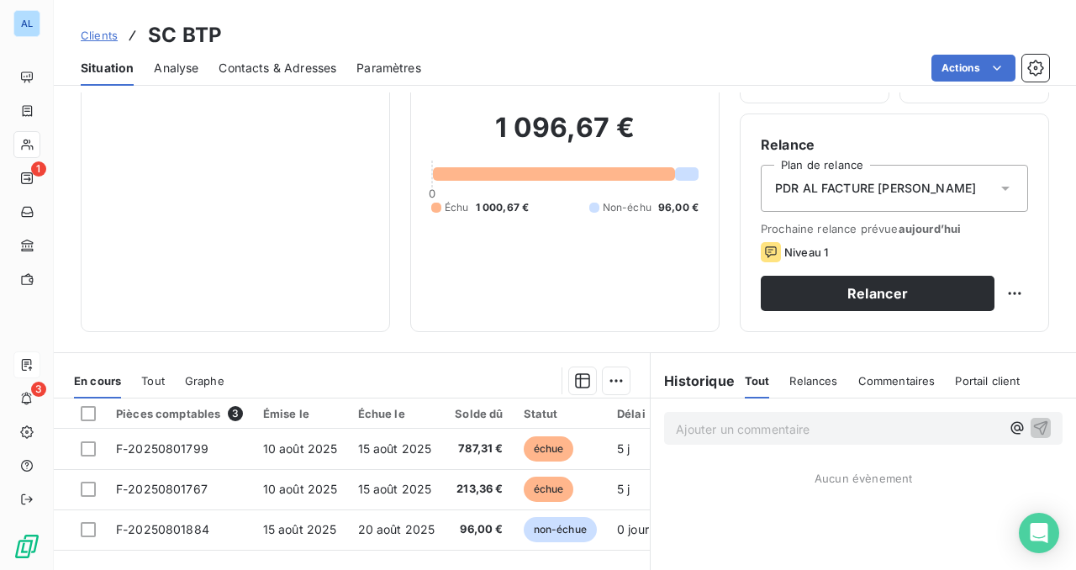
scroll to position [131, 0]
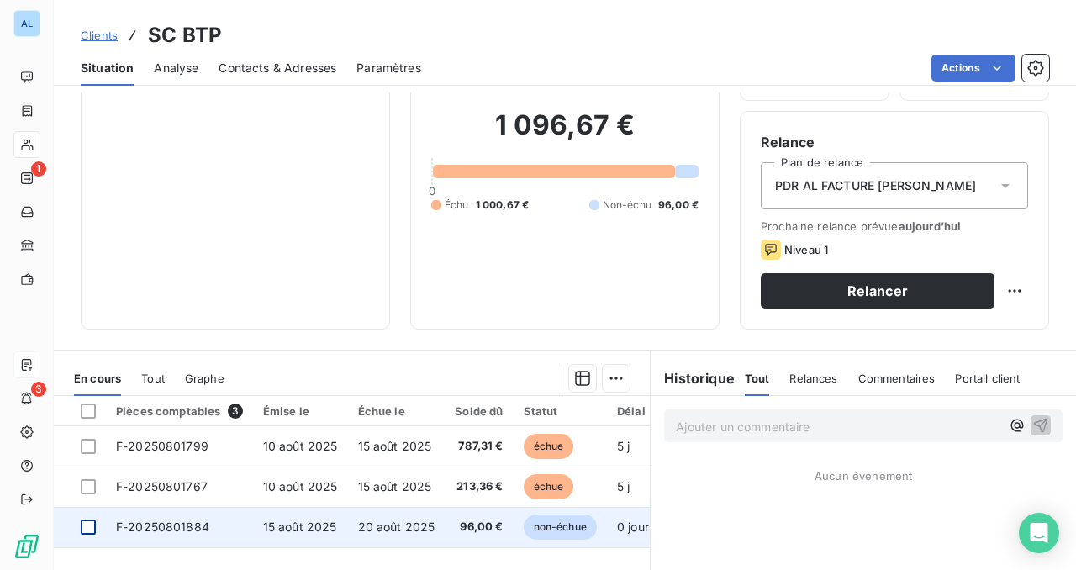
click at [88, 524] on div at bounding box center [88, 526] width 15 height 15
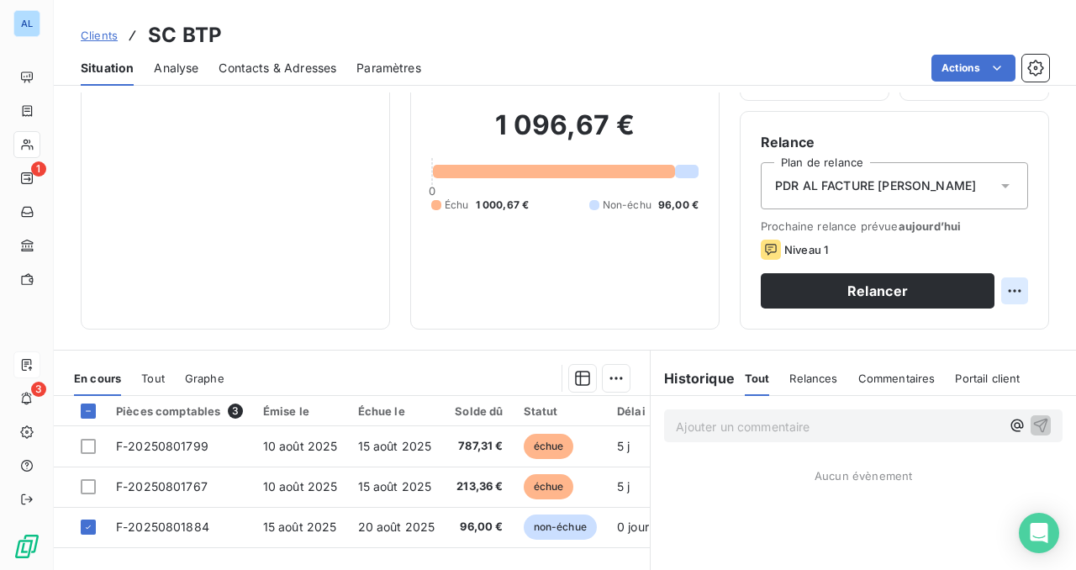
click at [1014, 289] on html "AL 1 3 Clients SC BTP Situation Analyse Contacts & Adresses Paramètres Actions …" at bounding box center [538, 285] width 1076 height 570
click at [944, 324] on div "Replanifier cette action" at bounding box center [945, 327] width 150 height 27
select select "7"
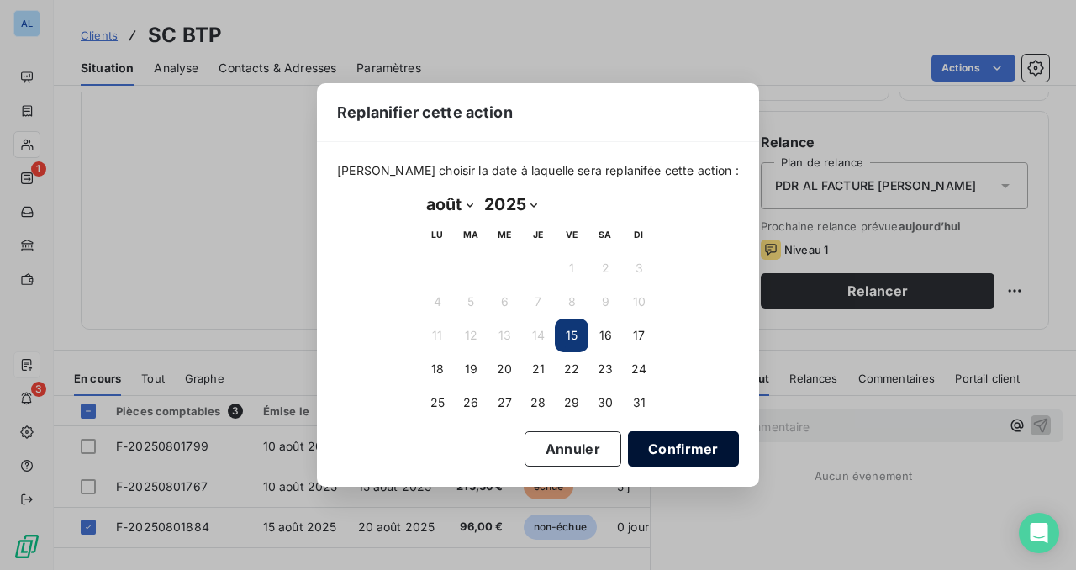
click at [646, 443] on button "Confirmer" at bounding box center [683, 448] width 111 height 35
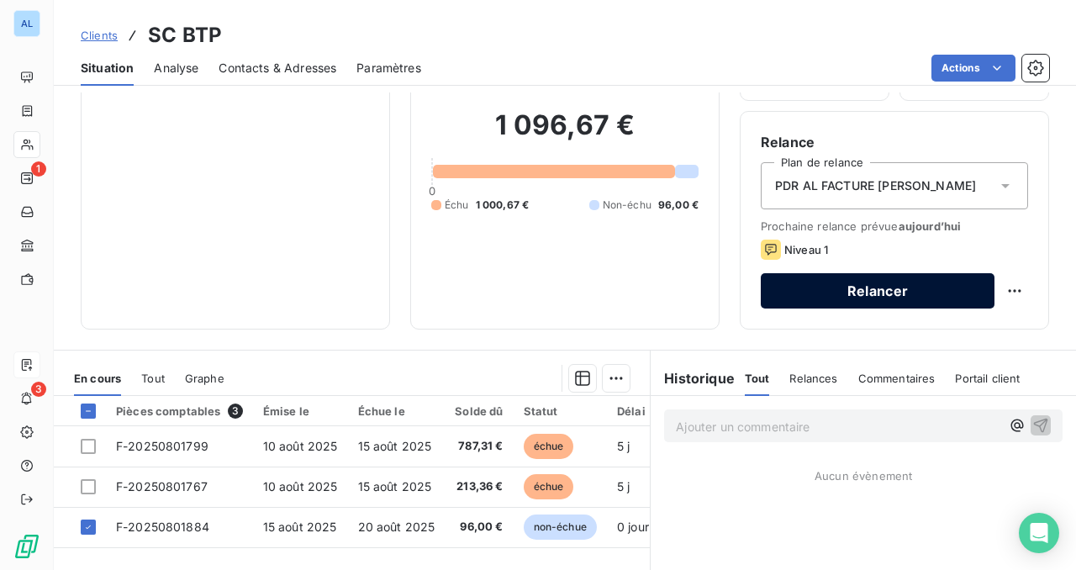
click at [866, 290] on button "Relancer" at bounding box center [878, 290] width 234 height 35
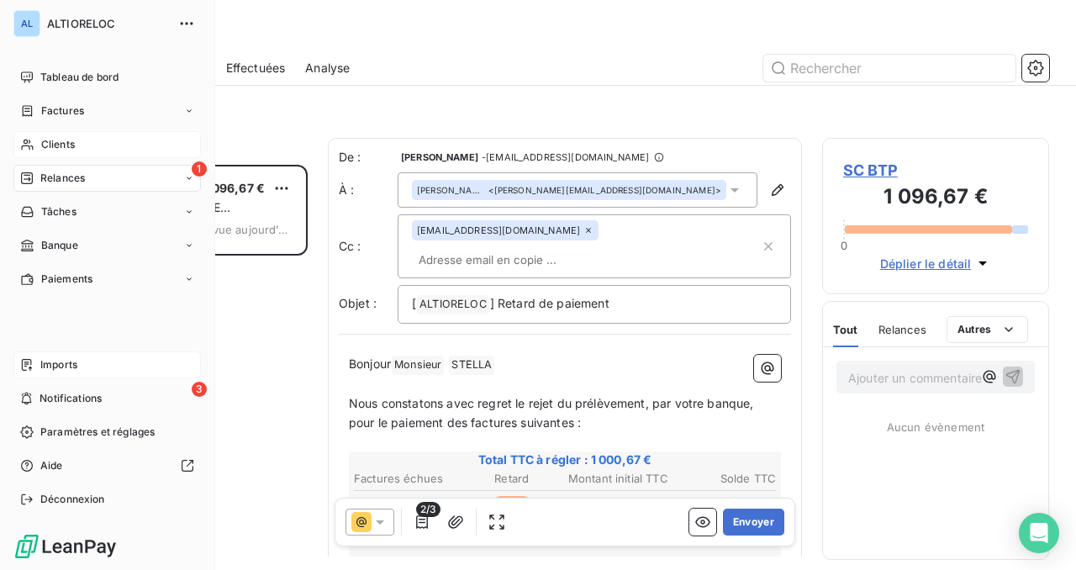
click at [56, 145] on span "Clients" at bounding box center [58, 144] width 34 height 15
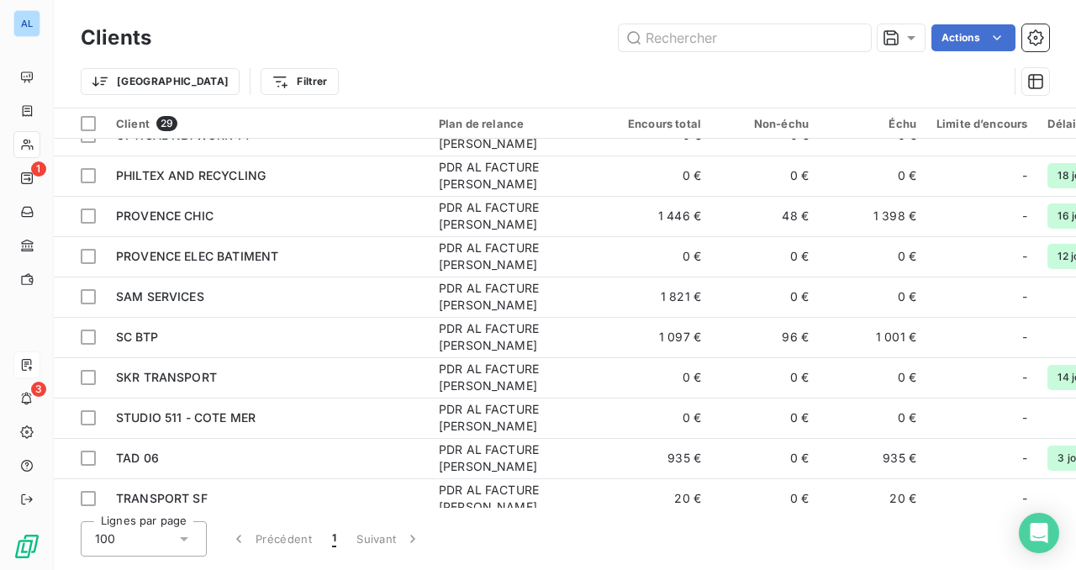
scroll to position [775, 0]
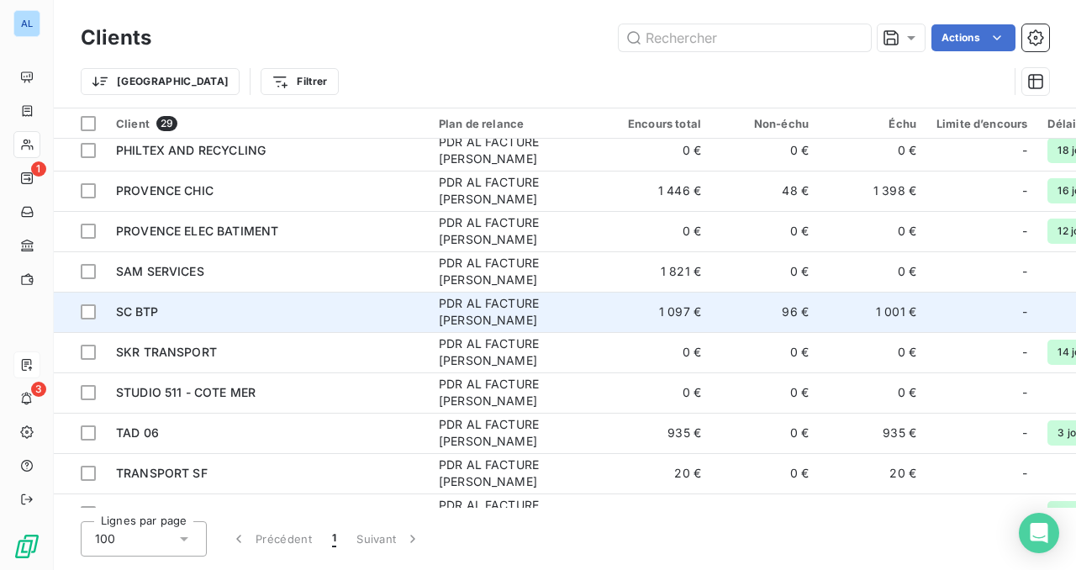
click at [246, 323] on td "SC BTP" at bounding box center [267, 312] width 323 height 40
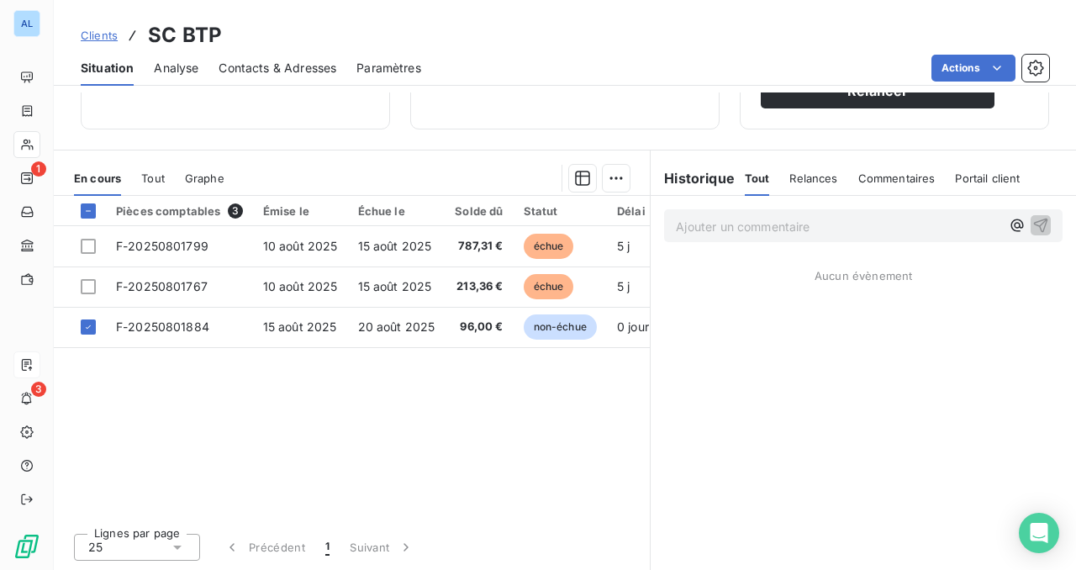
scroll to position [317, 0]
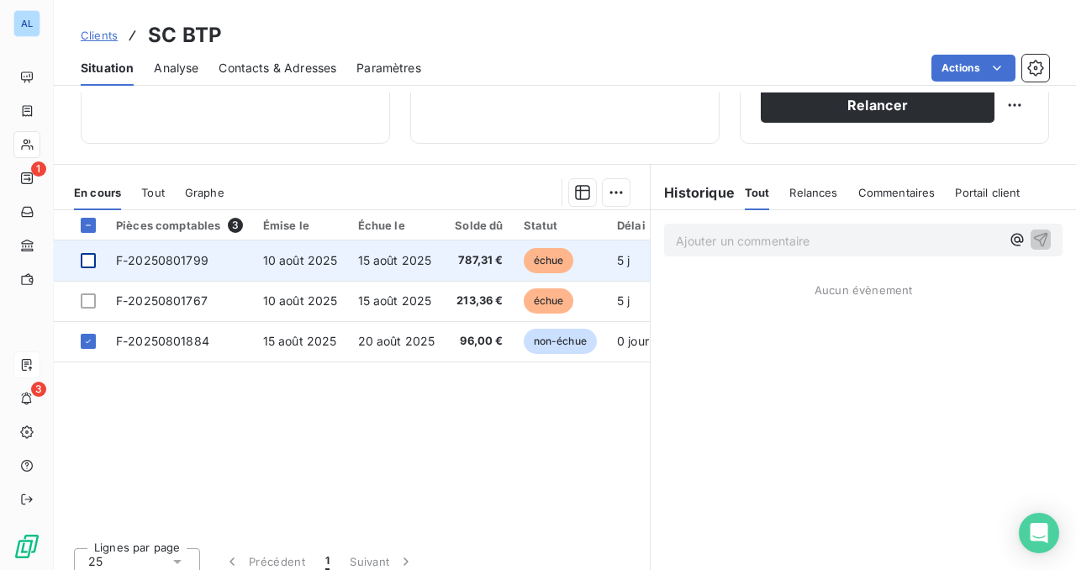
click at [90, 259] on div at bounding box center [88, 260] width 15 height 15
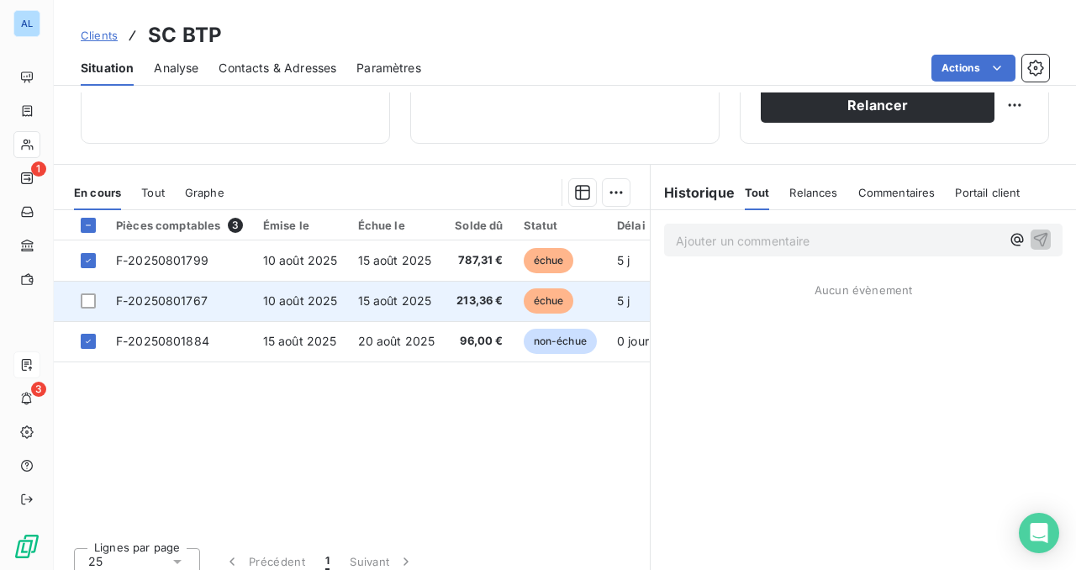
click at [88, 292] on td at bounding box center [80, 301] width 52 height 40
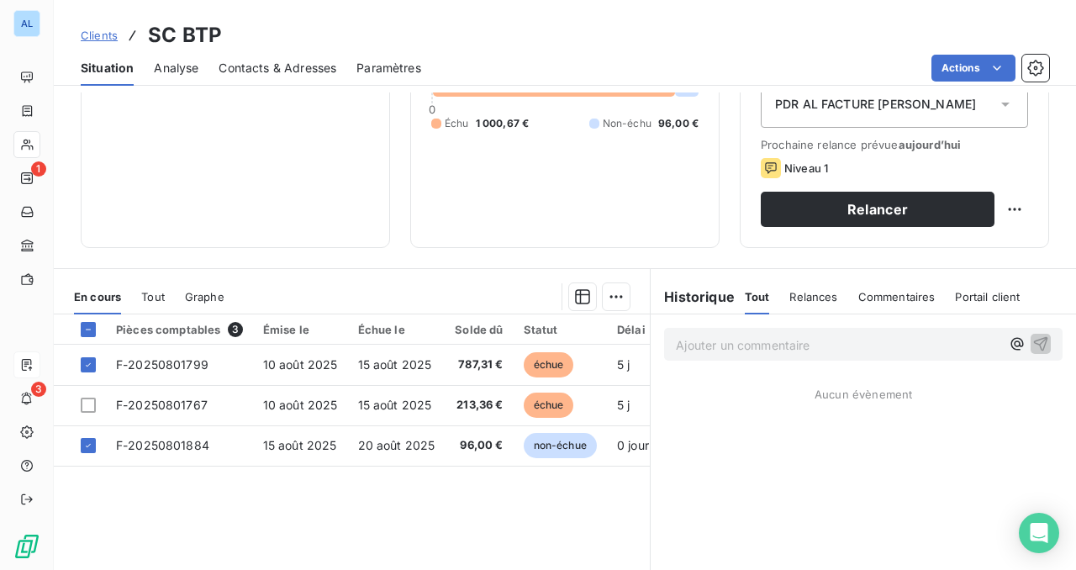
scroll to position [308, 0]
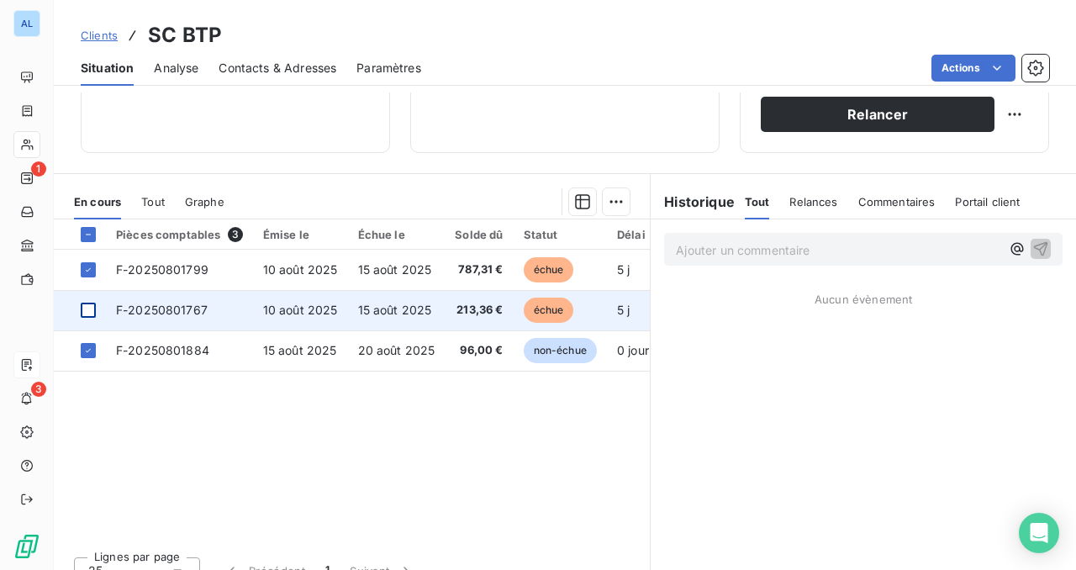
click at [93, 304] on div at bounding box center [88, 310] width 15 height 15
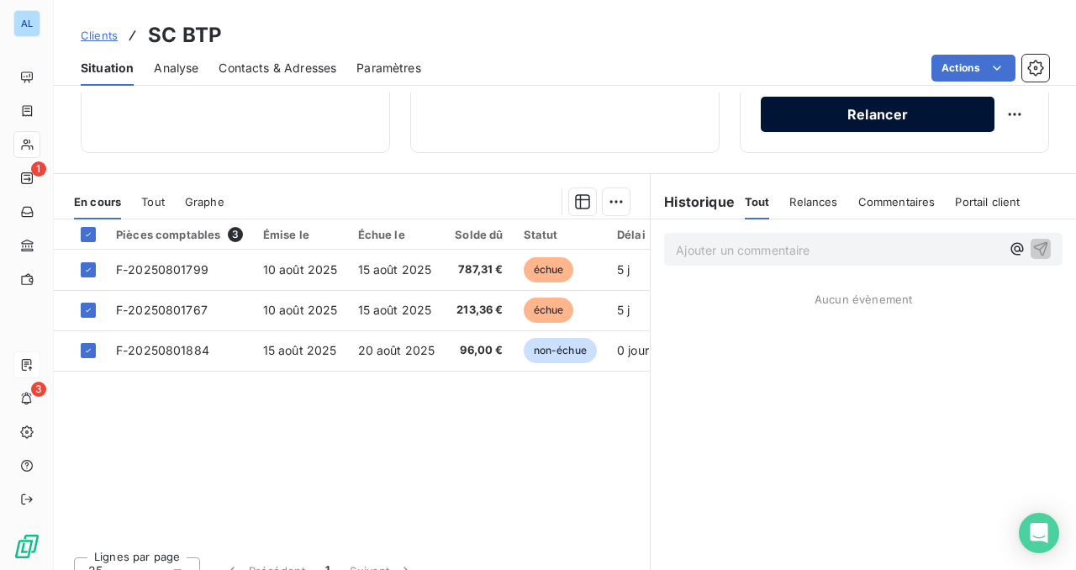
click at [857, 113] on button "Relancer" at bounding box center [878, 114] width 234 height 35
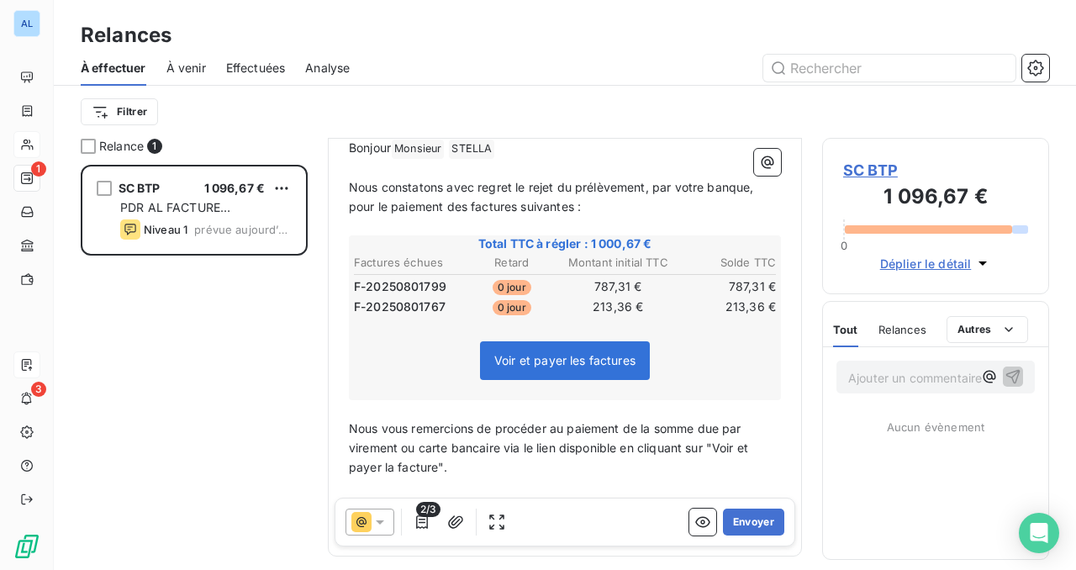
scroll to position [259, 0]
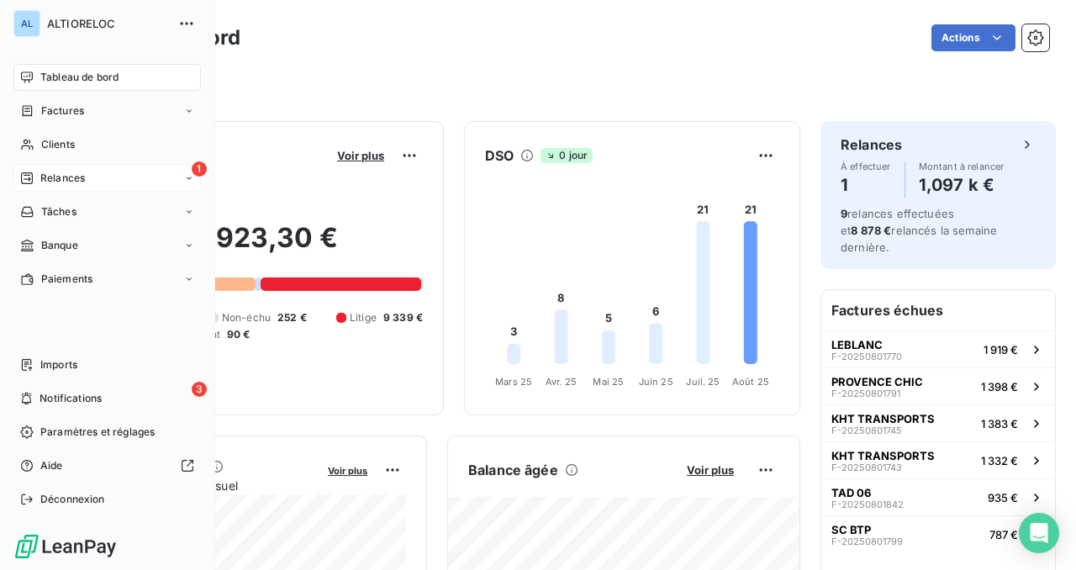
click at [40, 171] on div "Relances" at bounding box center [52, 178] width 65 height 15
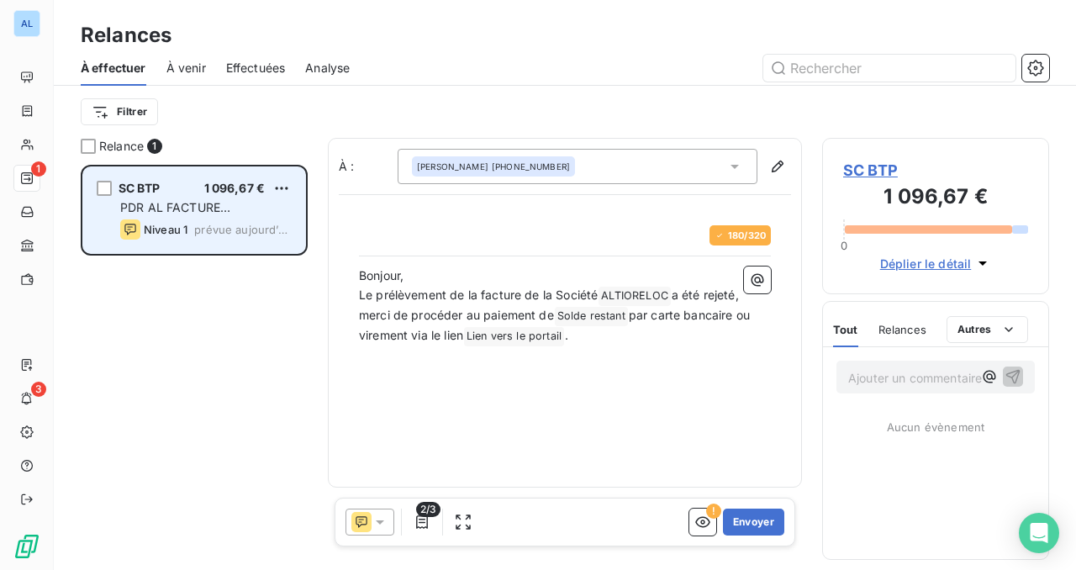
scroll to position [405, 227]
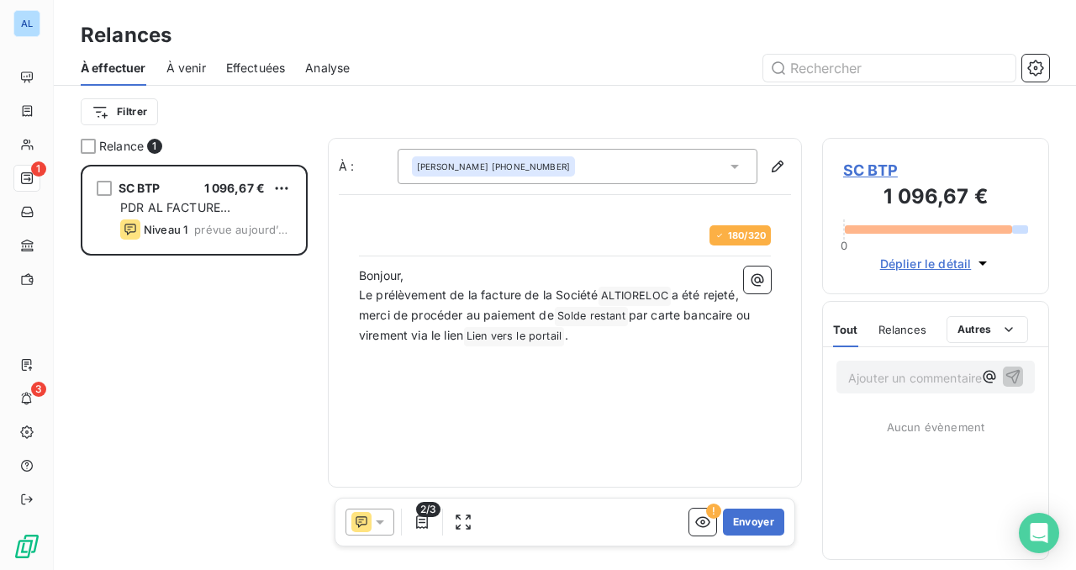
click at [382, 528] on icon at bounding box center [380, 522] width 17 height 17
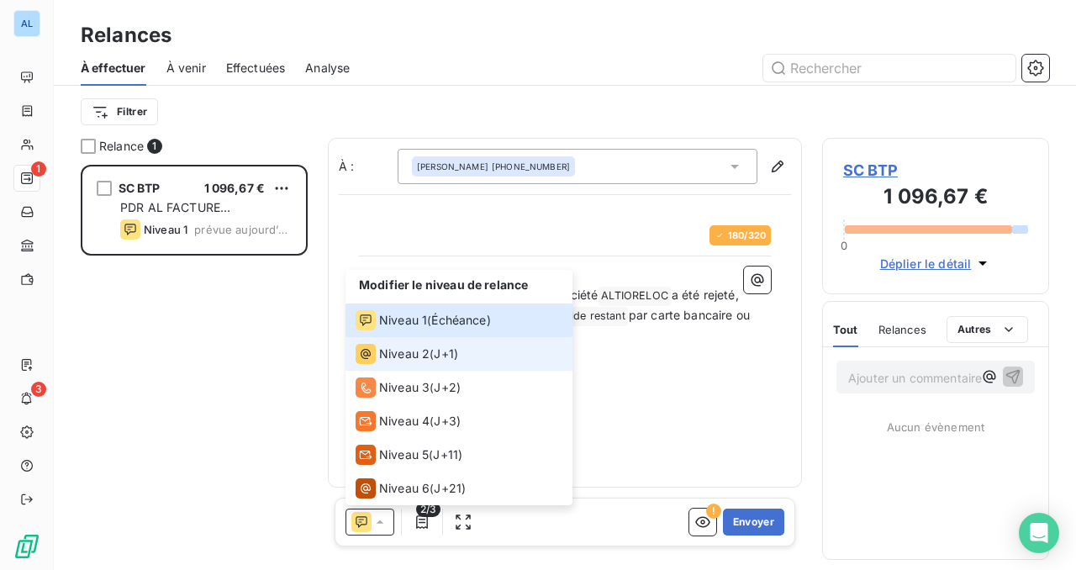
click at [443, 352] on span "J+1 )" at bounding box center [446, 353] width 24 height 17
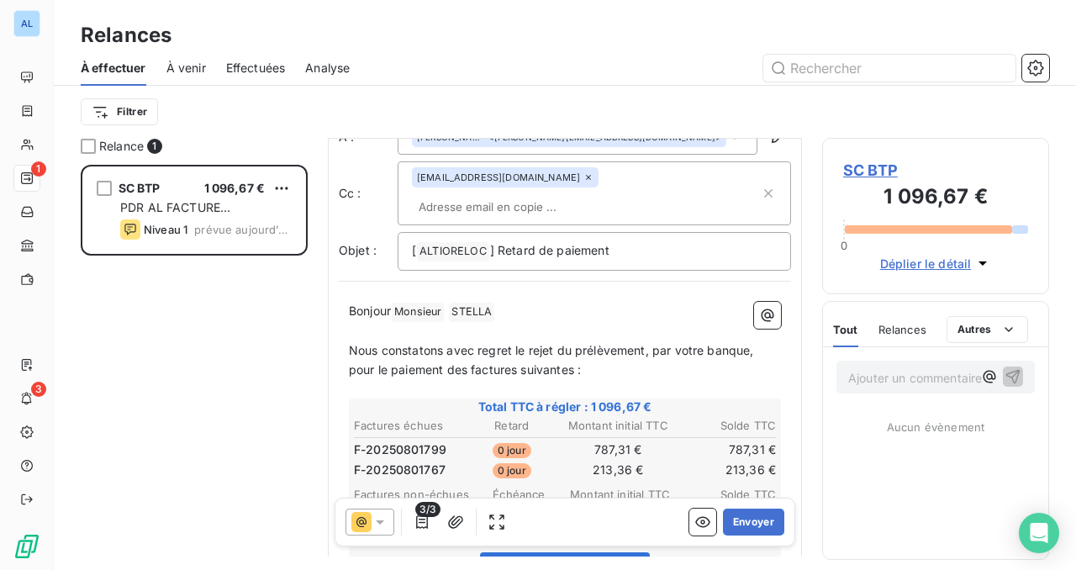
scroll to position [0, 0]
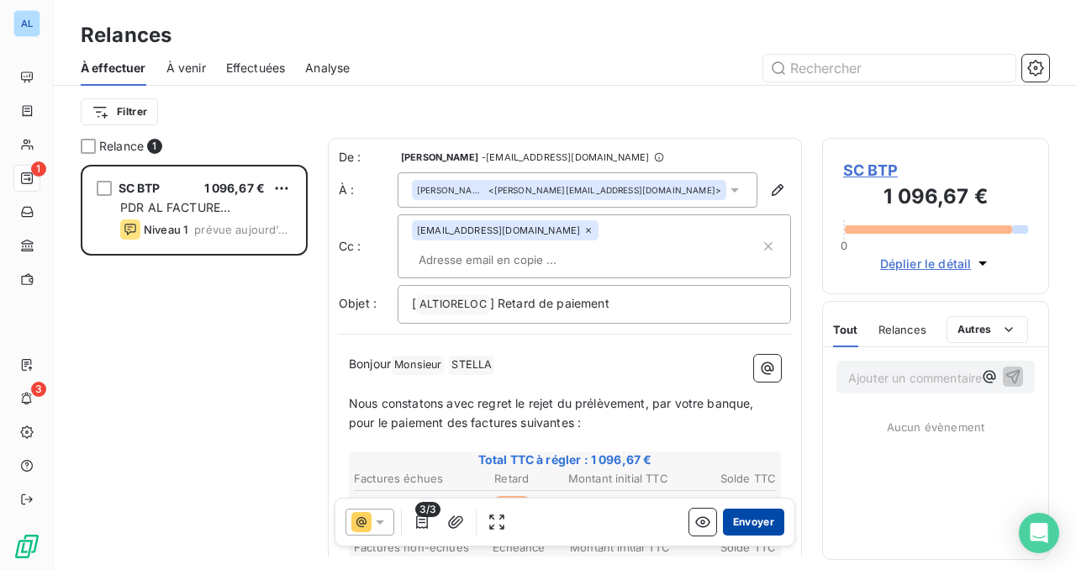
click at [736, 521] on button "Envoyer" at bounding box center [753, 522] width 61 height 27
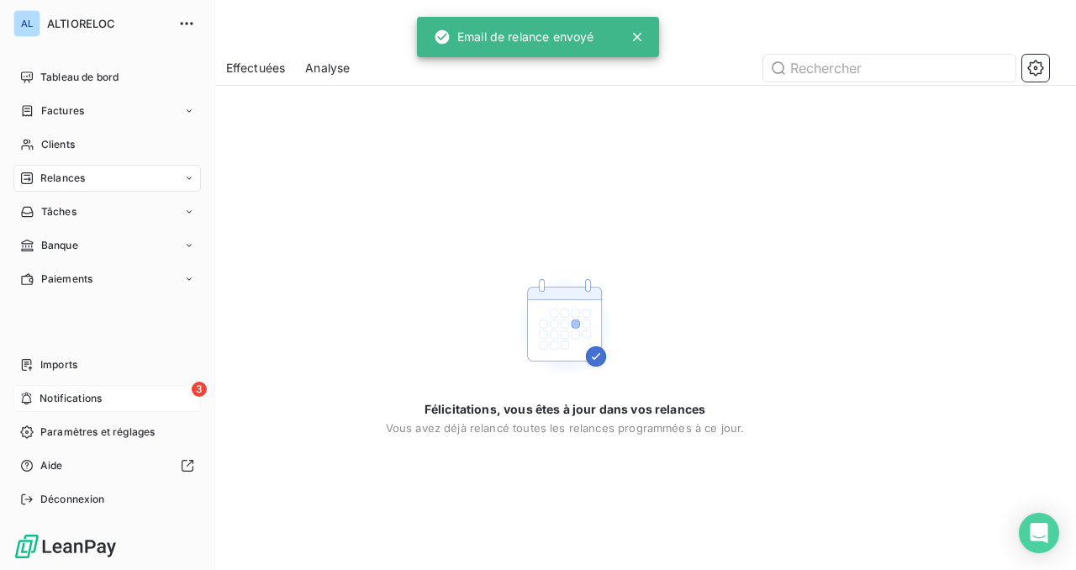
click at [45, 397] on span "Notifications" at bounding box center [71, 398] width 62 height 15
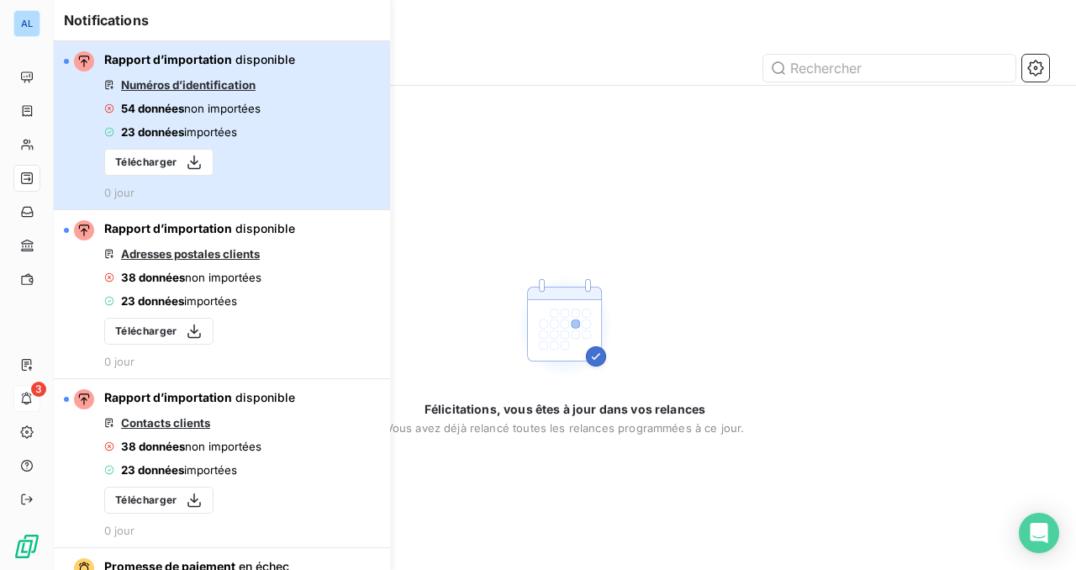
click at [271, 66] on span "disponible" at bounding box center [265, 59] width 60 height 14
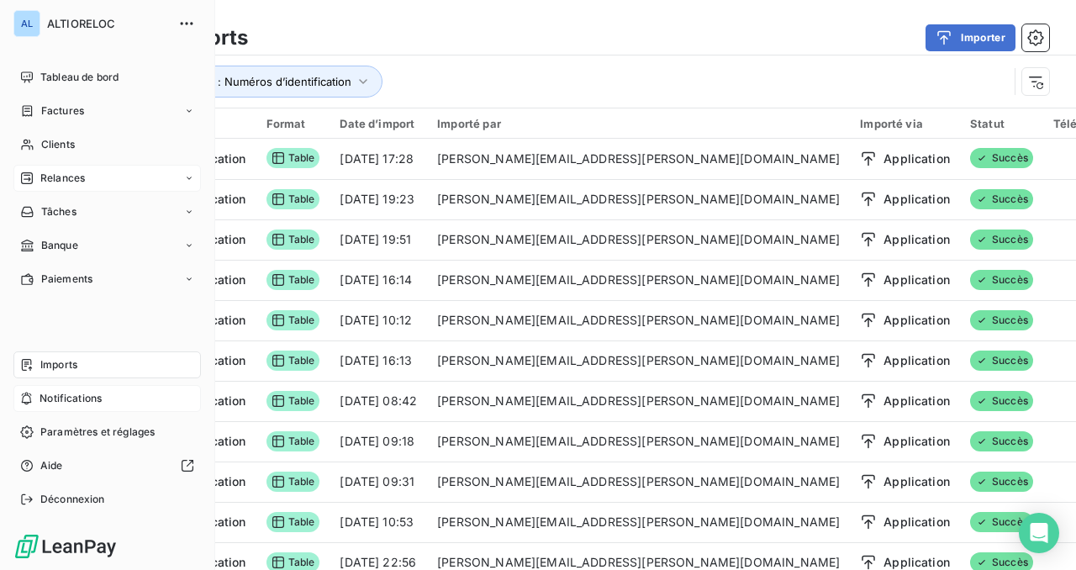
click at [64, 173] on span "Relances" at bounding box center [62, 178] width 45 height 15
